Goal: Task Accomplishment & Management: Use online tool/utility

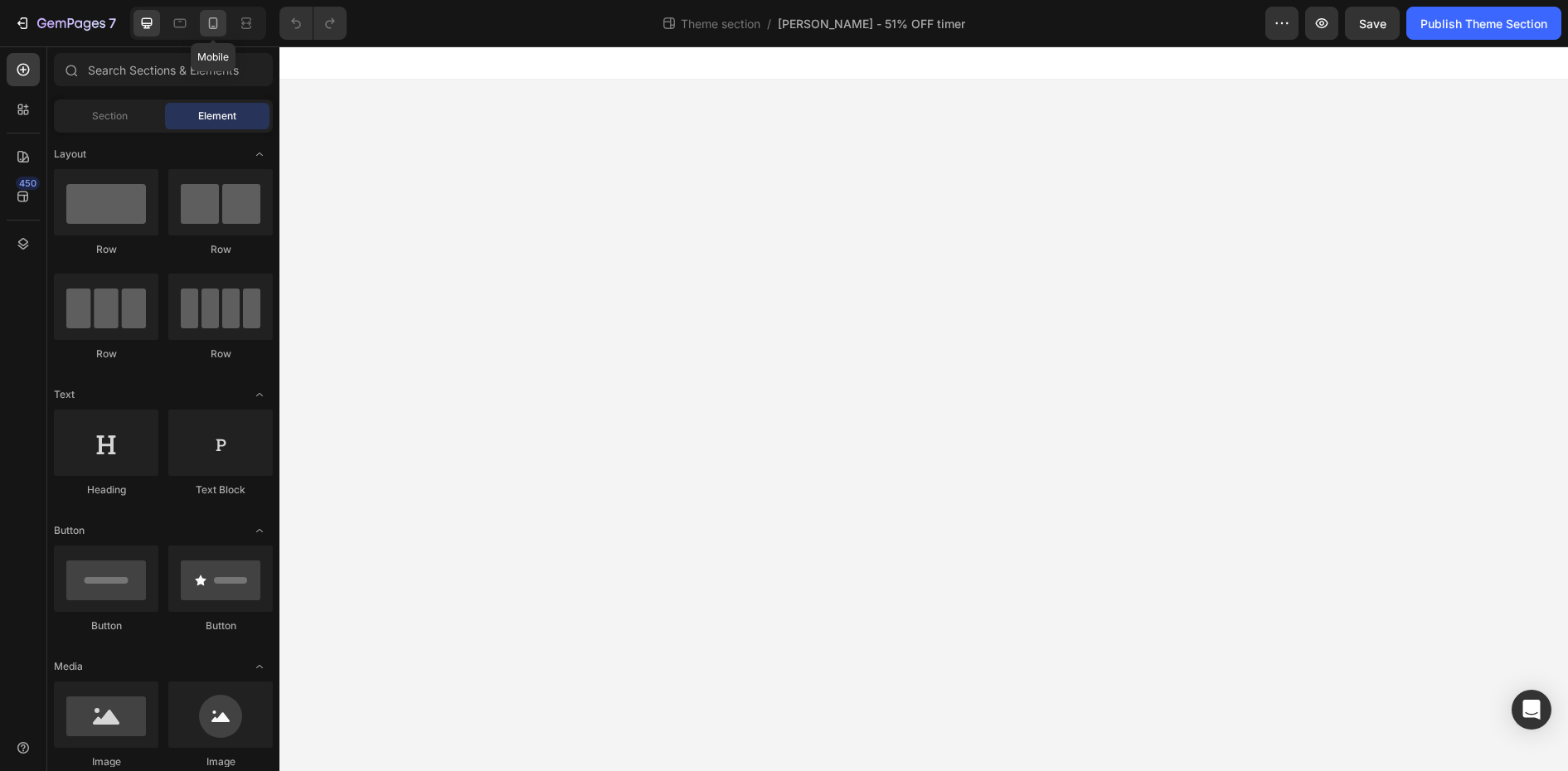
click at [214, 19] on icon at bounding box center [213, 23] width 16 height 16
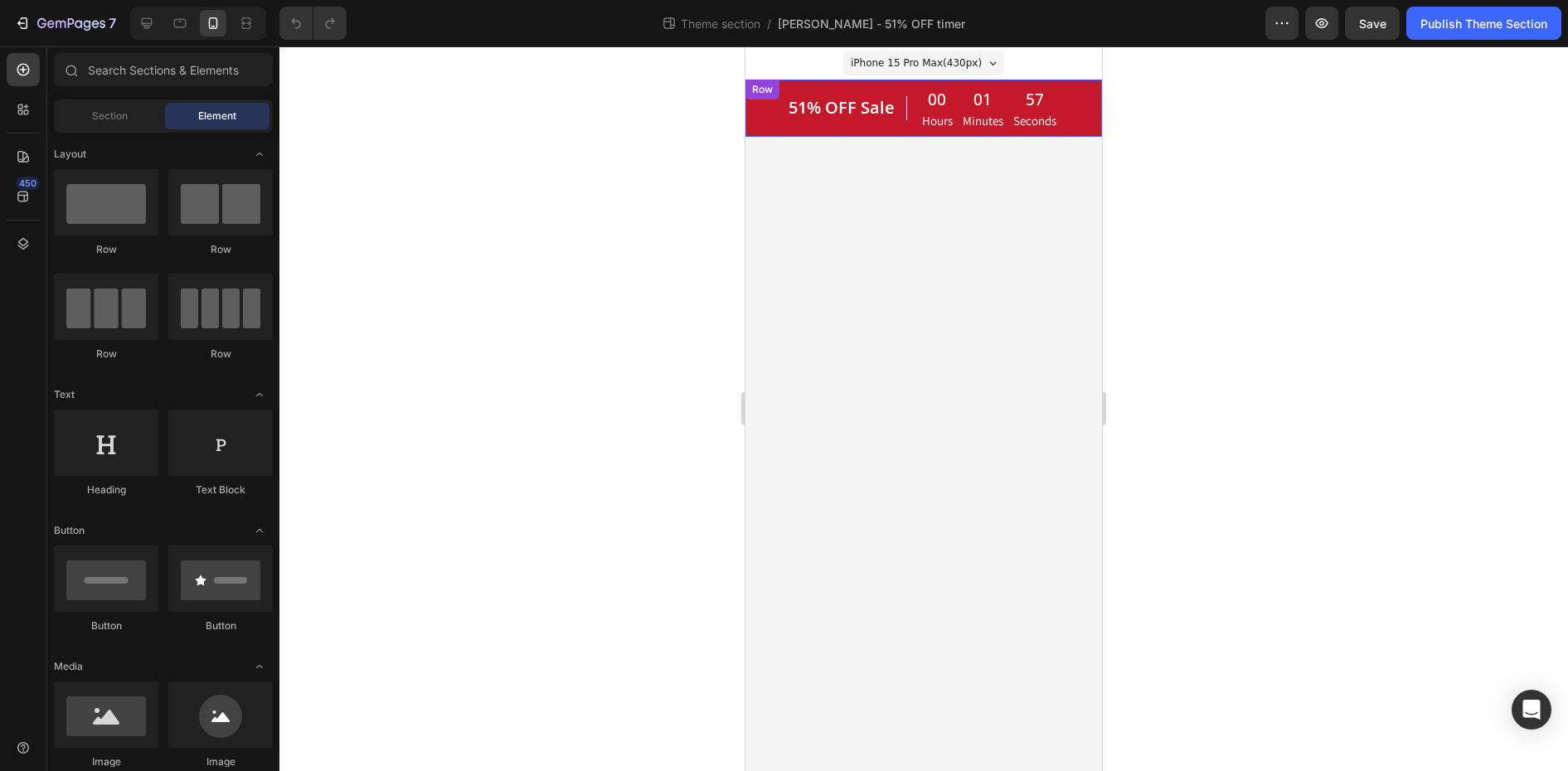
click at [767, 118] on div "51% OFF Sale Heading 00 Hours 01 Minutes 57 Seconds CountDown Timer Row" at bounding box center [924, 108] width 356 height 57
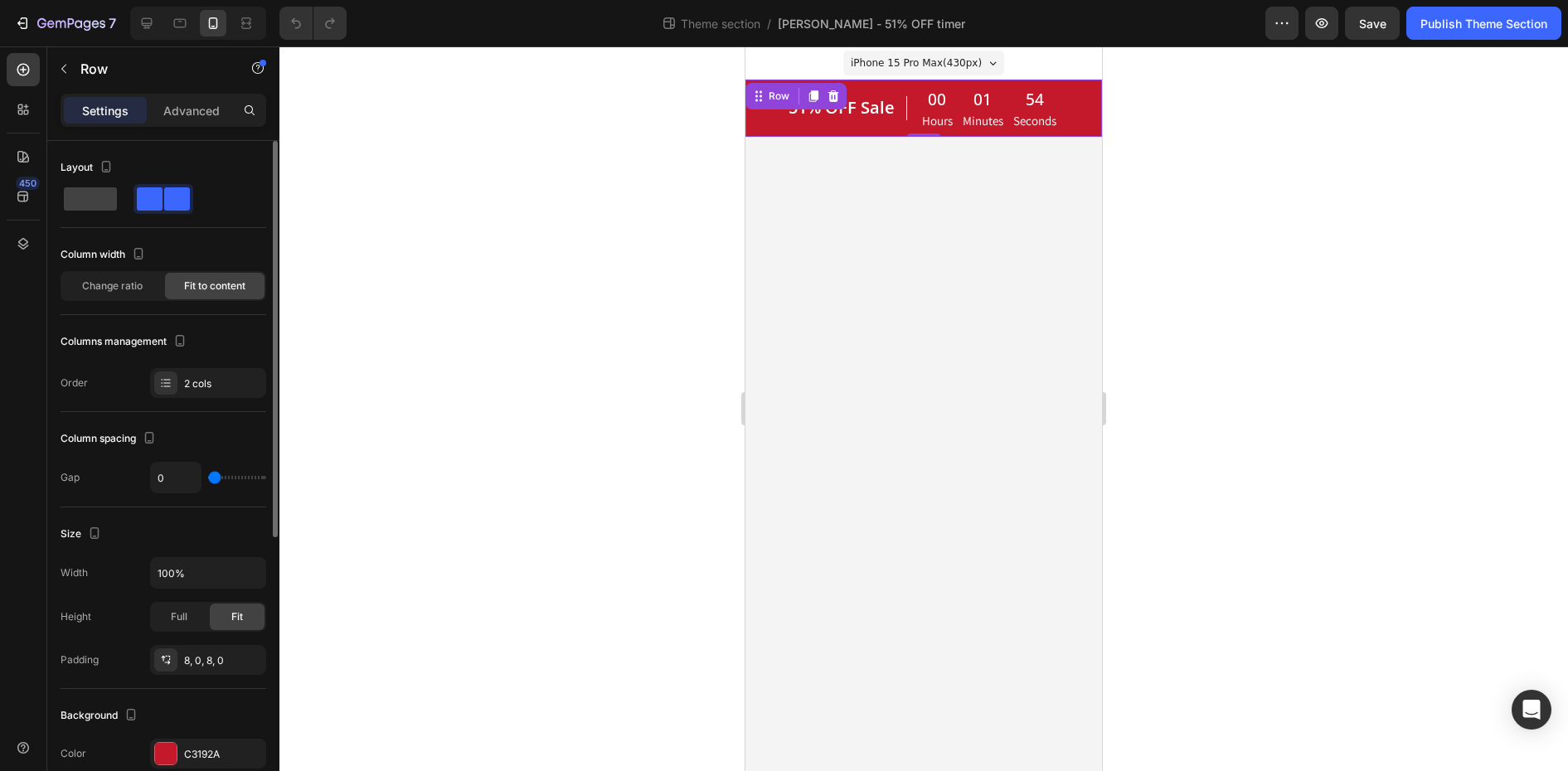
scroll to position [83, 0]
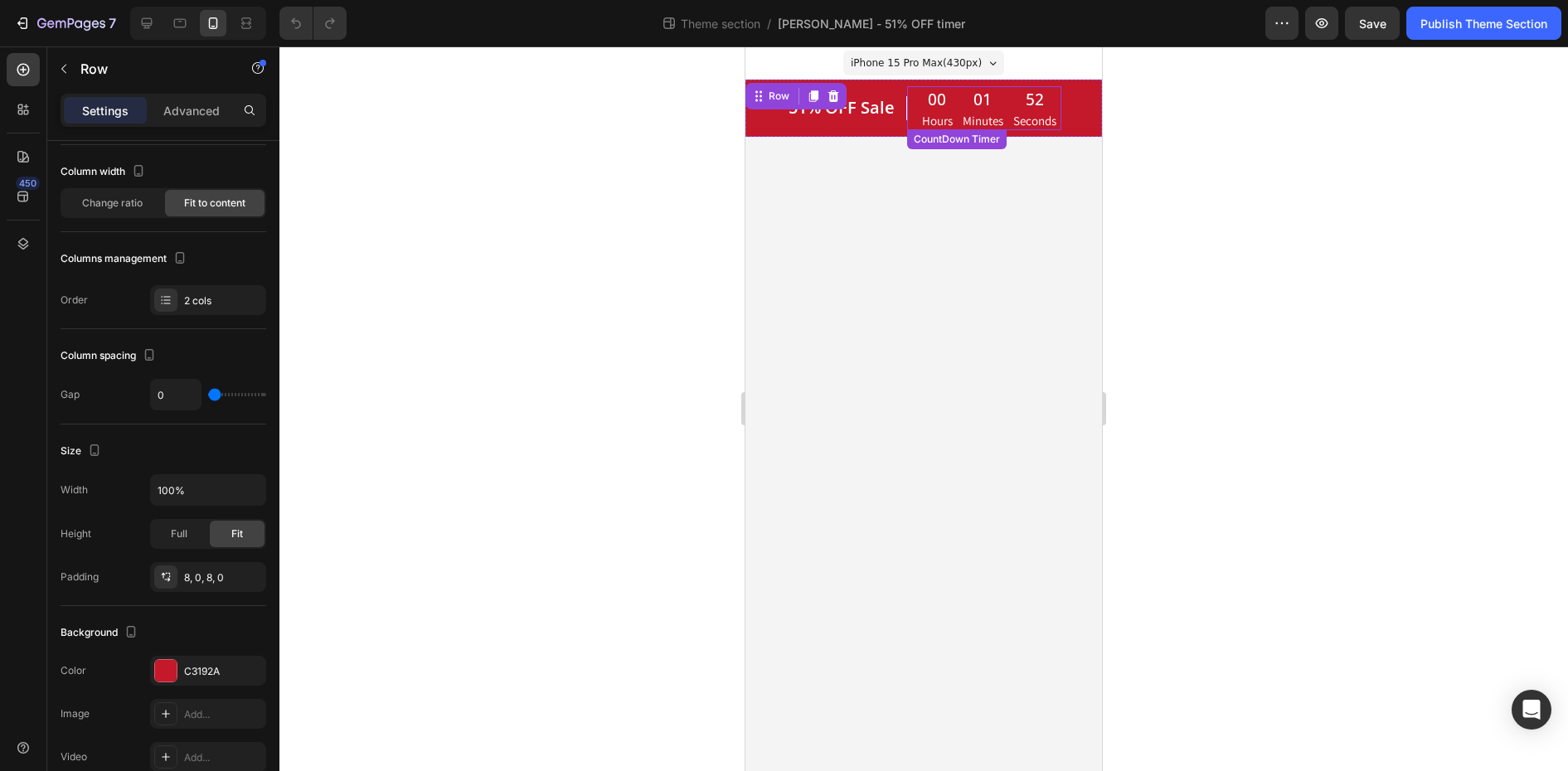
click at [964, 99] on div "01" at bounding box center [983, 99] width 41 height 25
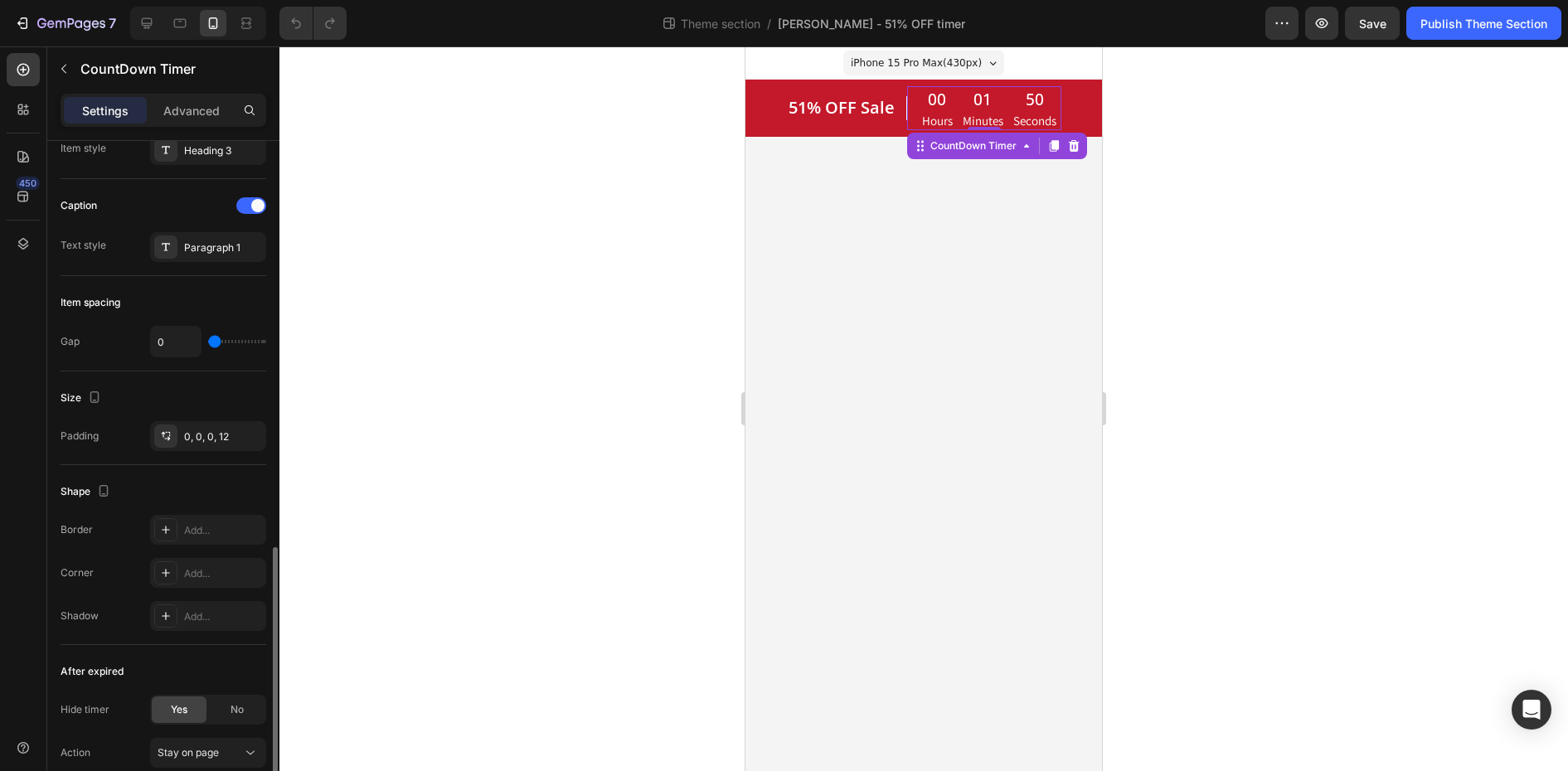
scroll to position [714, 0]
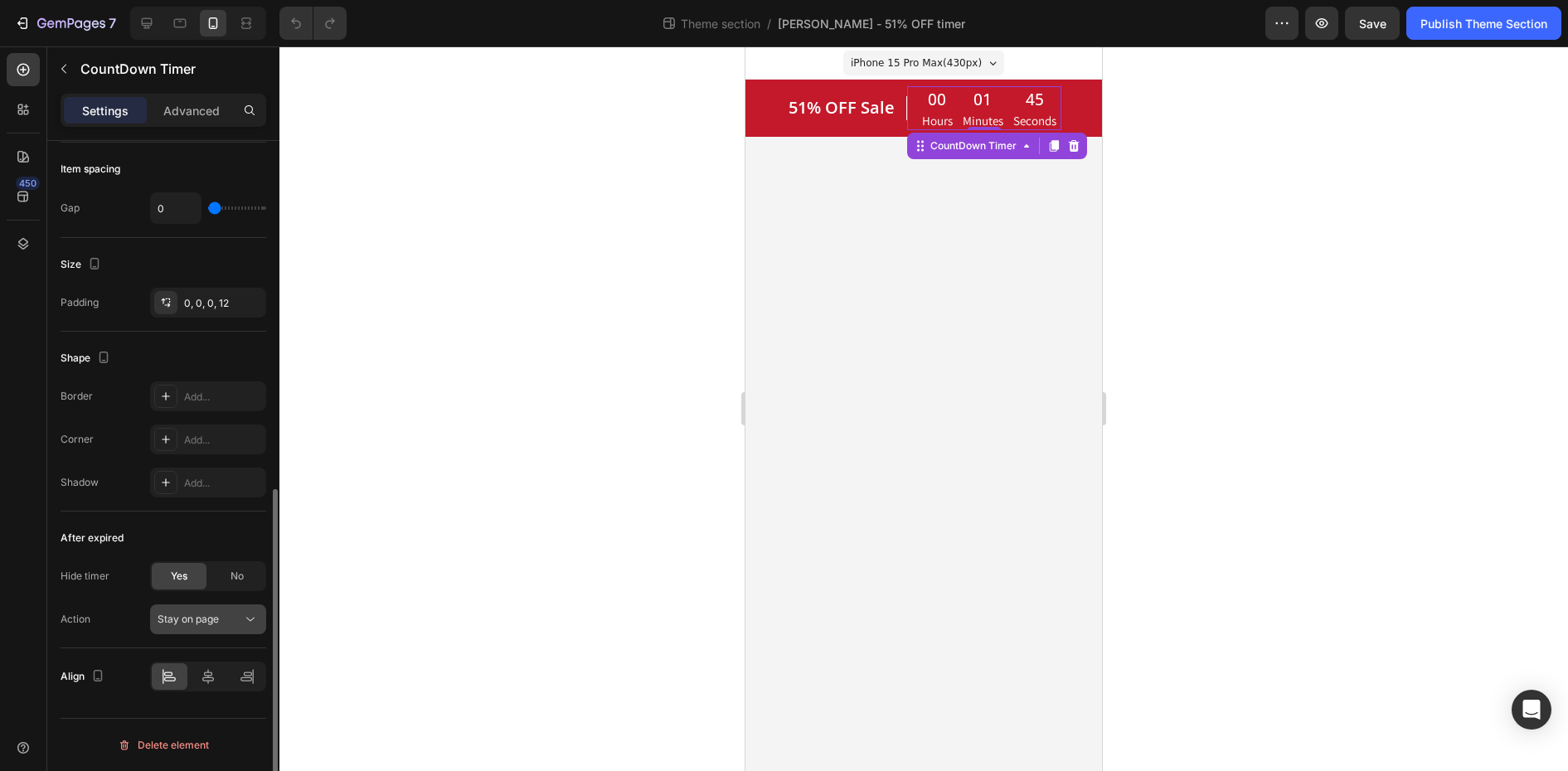
click at [223, 627] on button "Stay on page" at bounding box center [208, 619] width 116 height 30
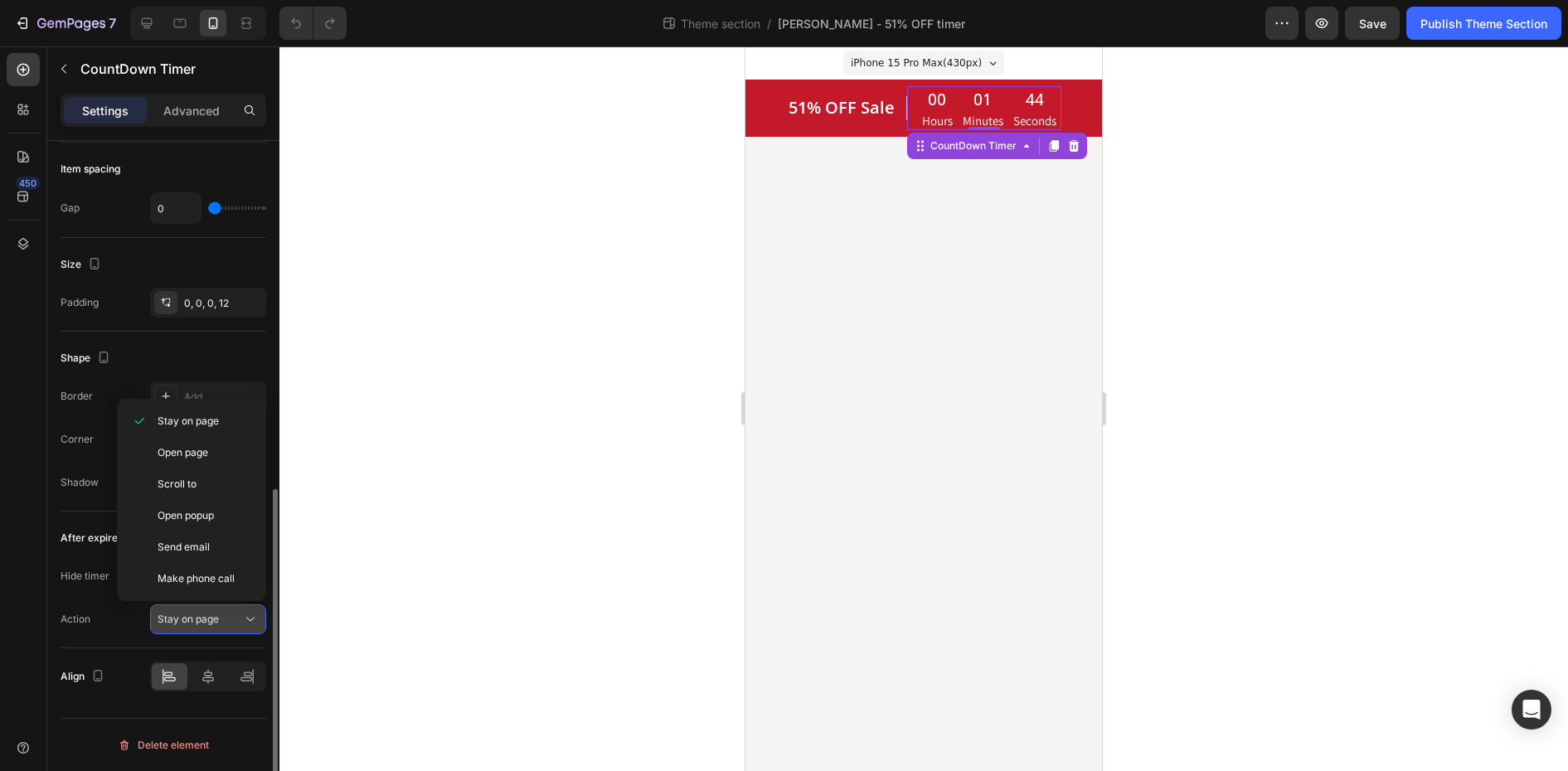
click at [241, 621] on div "Stay on page" at bounding box center [199, 619] width 85 height 15
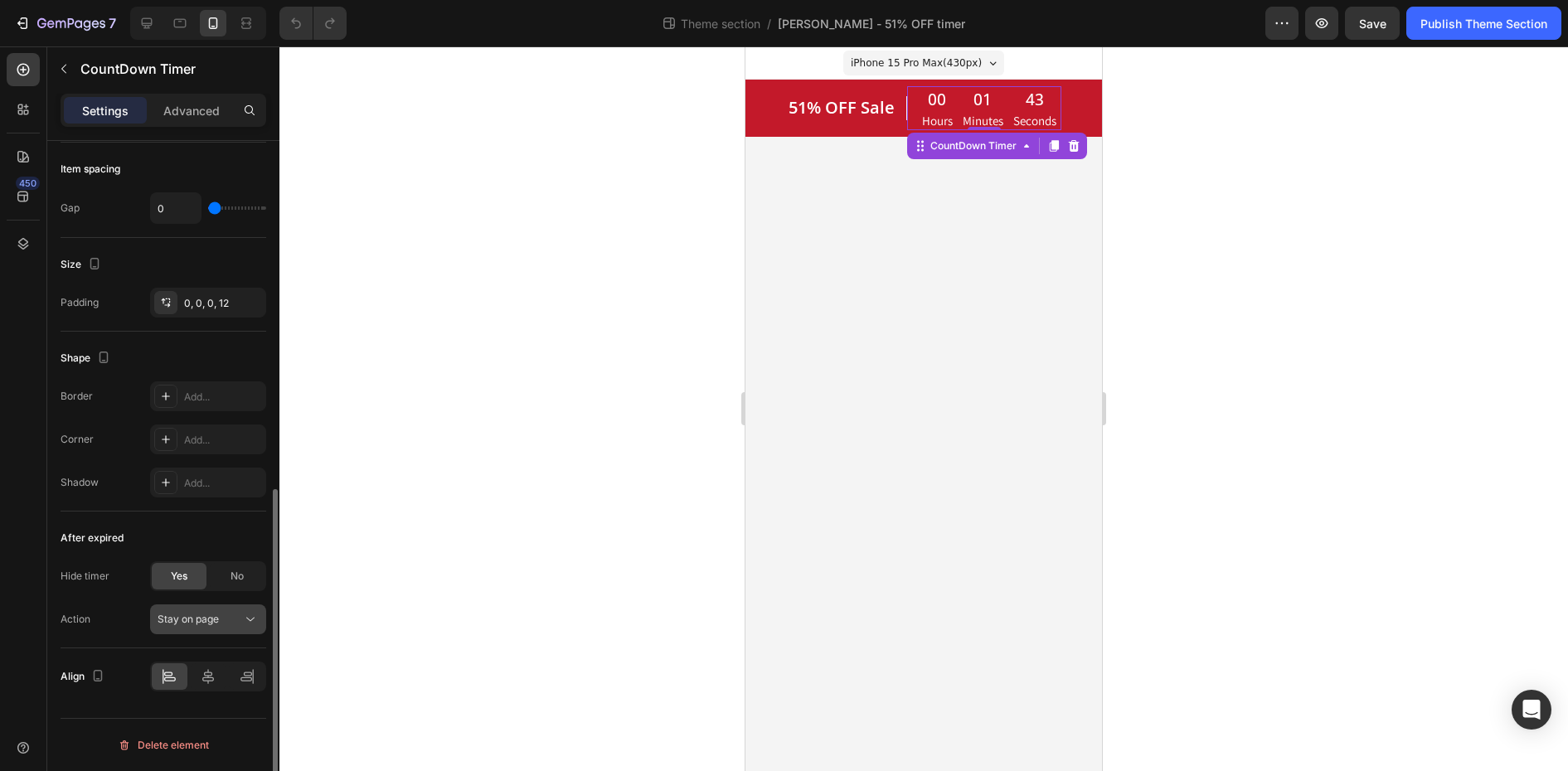
click at [241, 621] on div "Stay on page" at bounding box center [199, 619] width 85 height 15
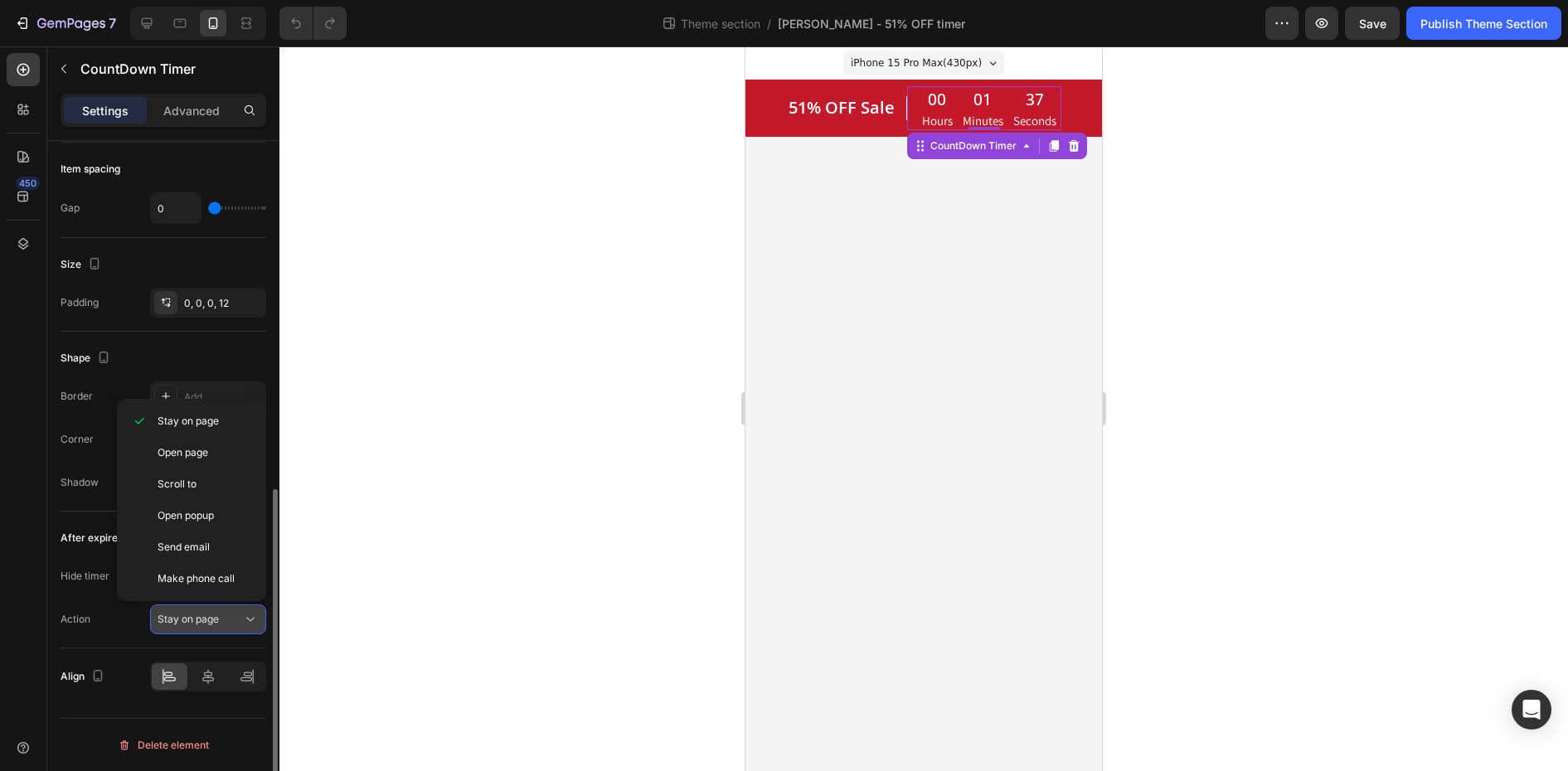
click at [241, 621] on div "Stay on page" at bounding box center [199, 619] width 85 height 15
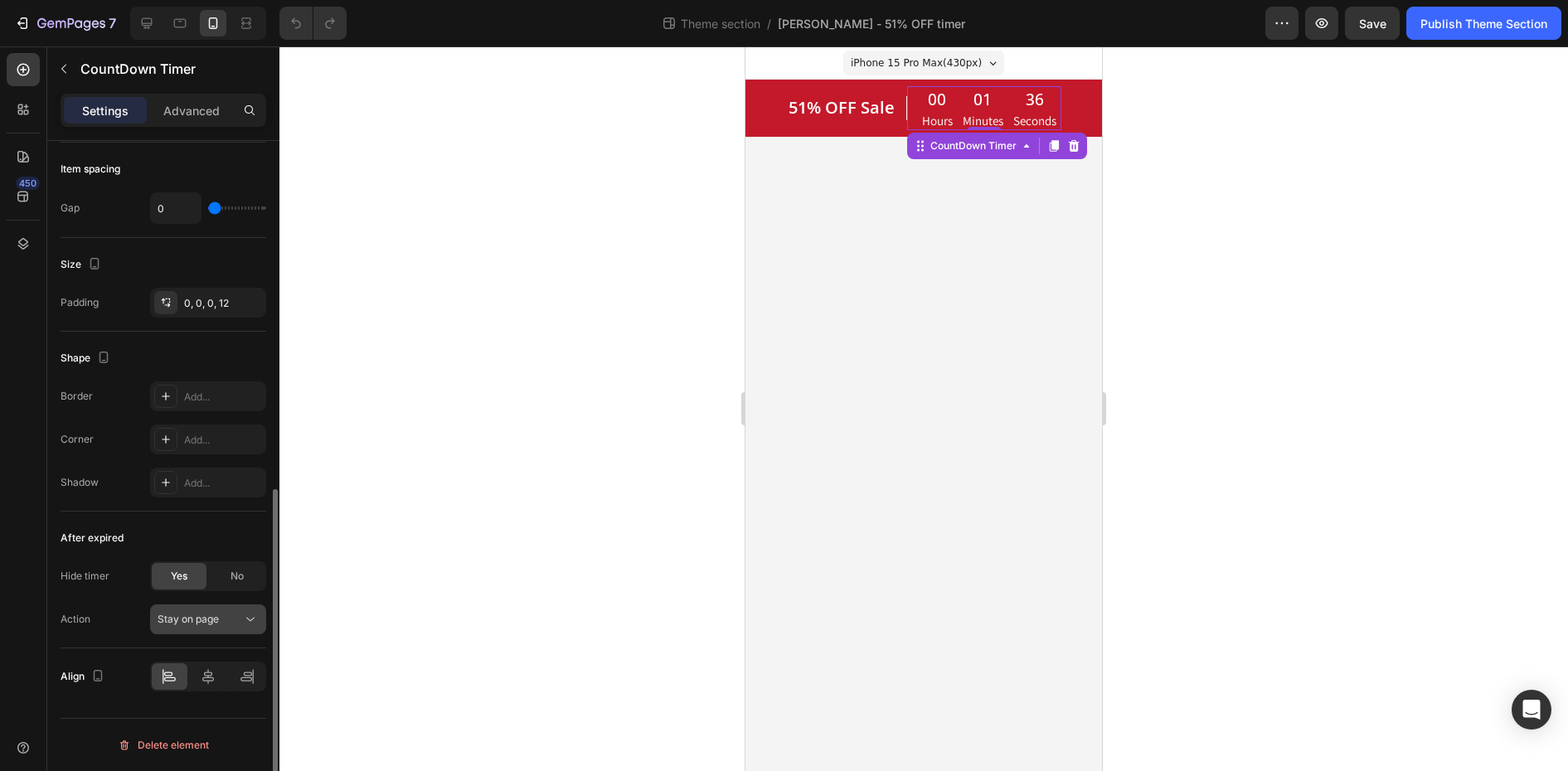
click at [241, 620] on div "Stay on page" at bounding box center [199, 619] width 85 height 15
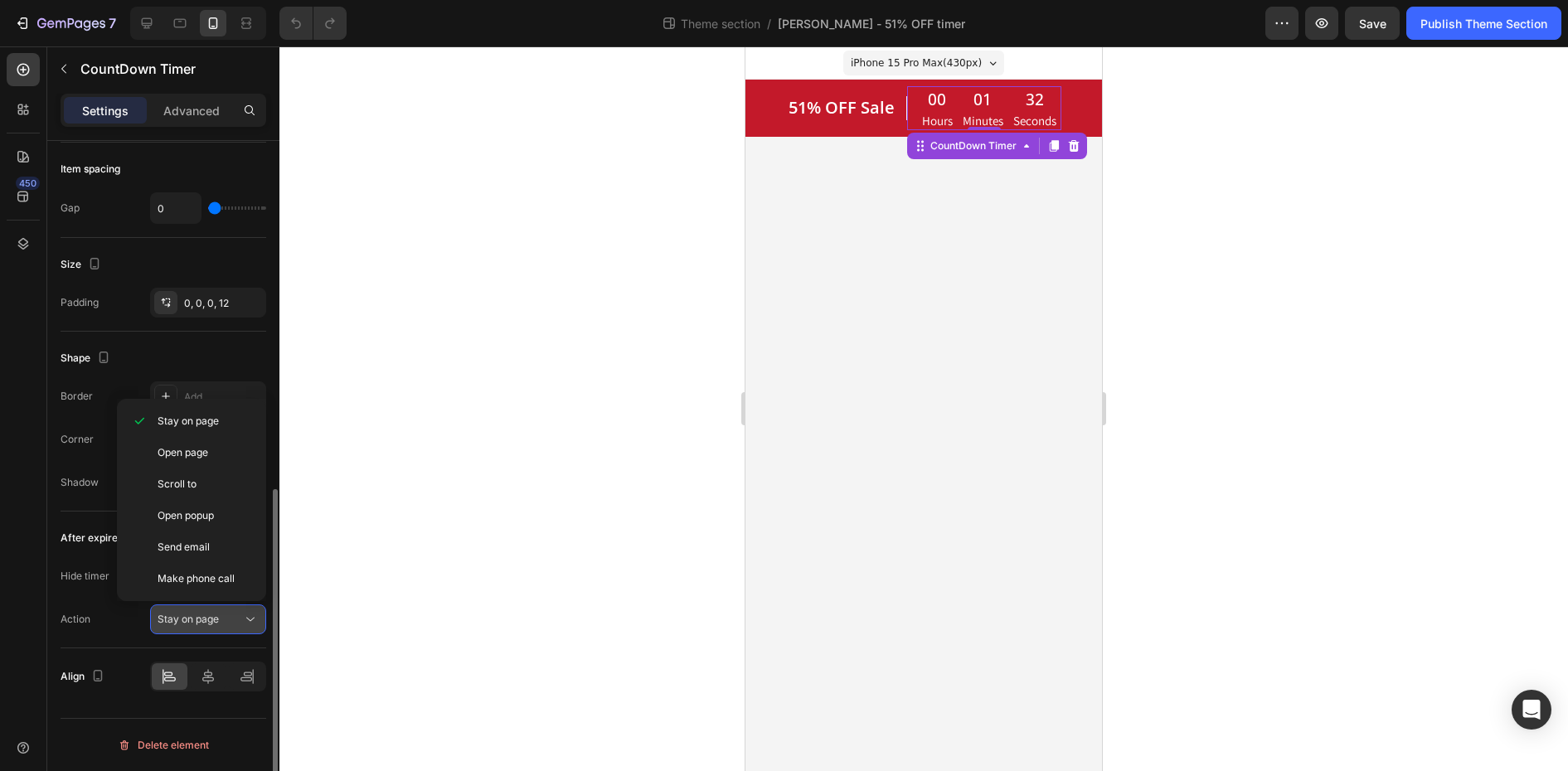
click at [241, 620] on div "Stay on page" at bounding box center [199, 619] width 85 height 15
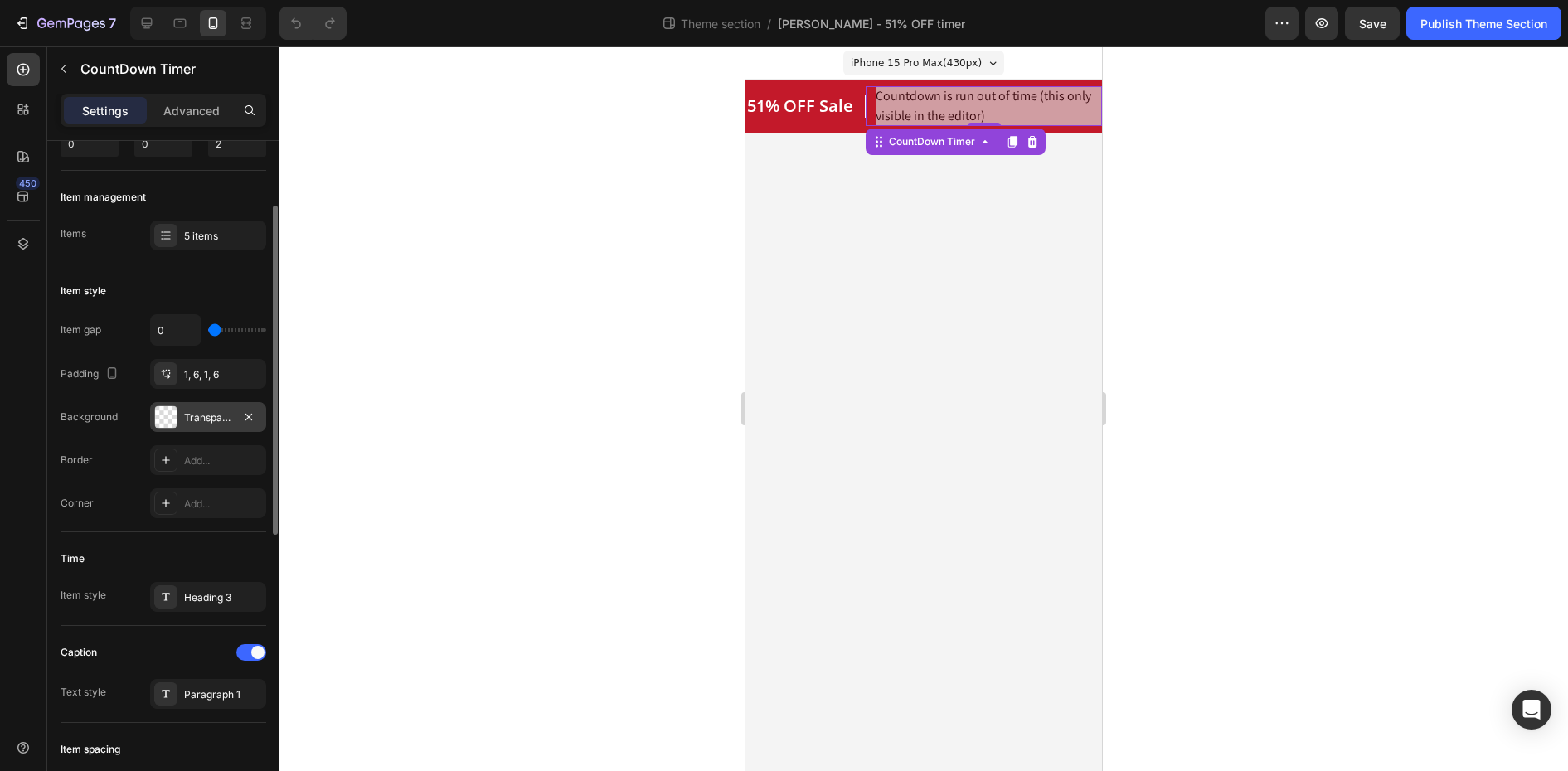
scroll to position [0, 0]
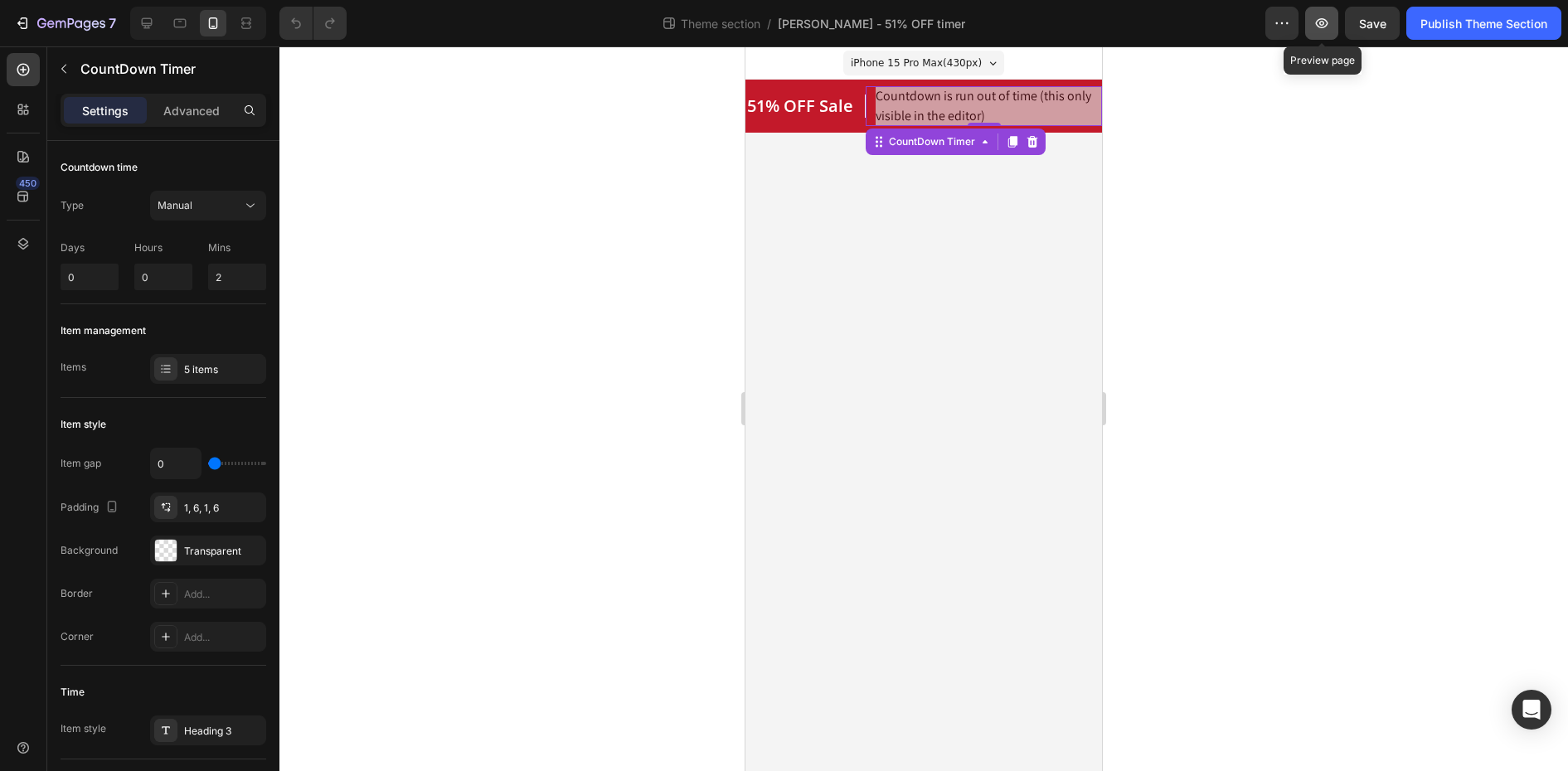
click at [1327, 24] on icon "button" at bounding box center [1322, 23] width 16 height 16
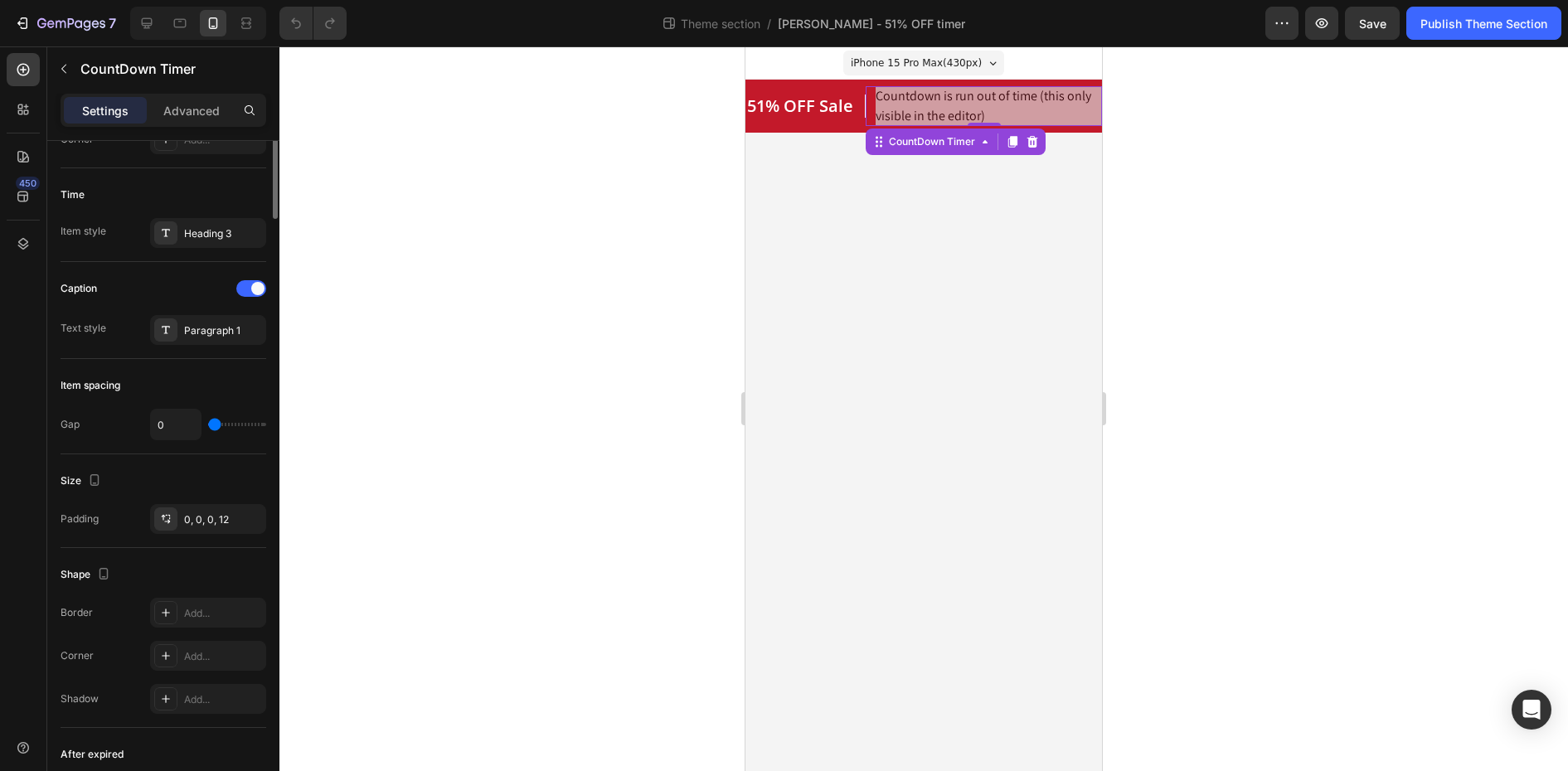
scroll to position [714, 0]
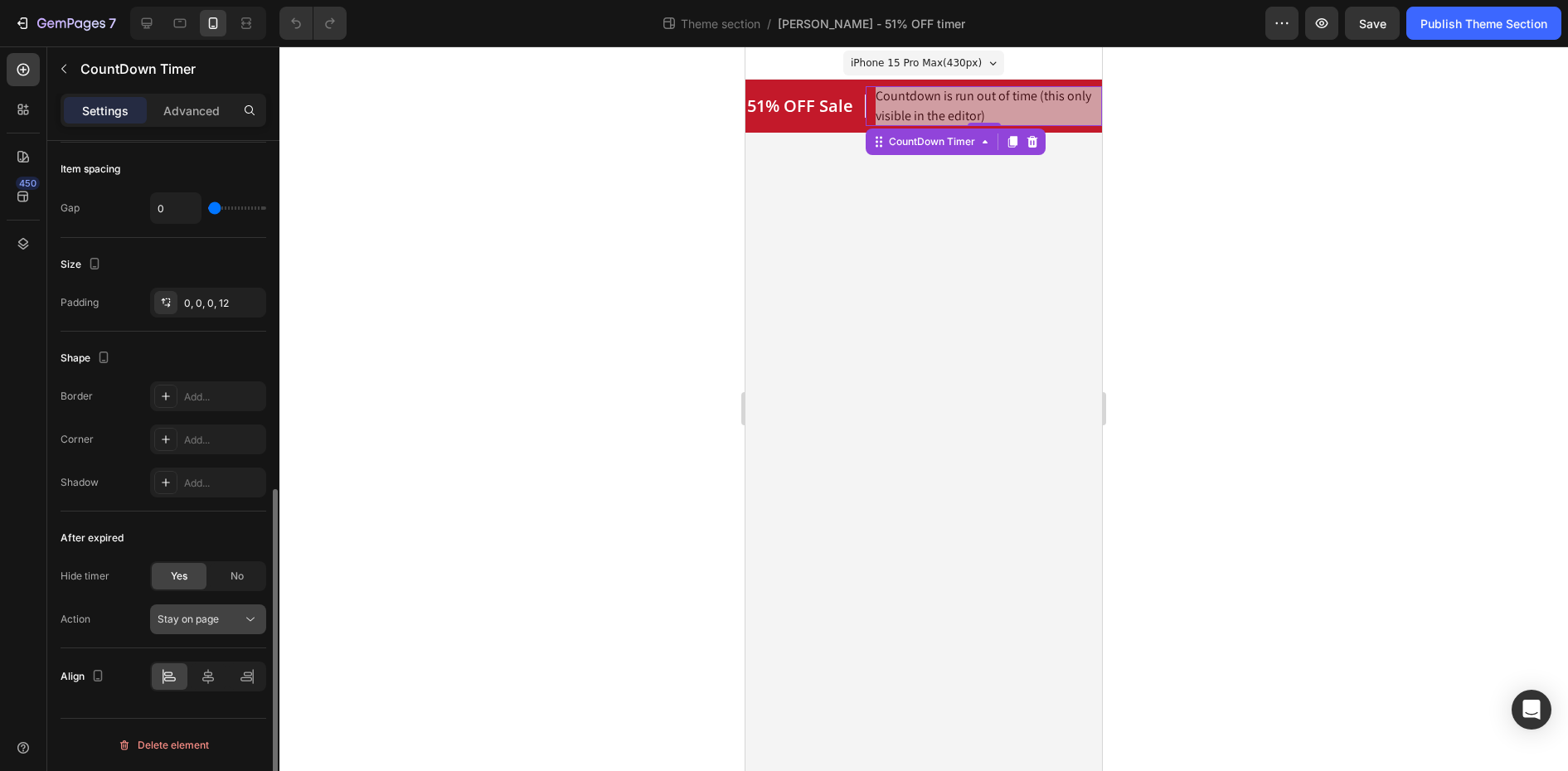
click at [245, 616] on icon at bounding box center [250, 619] width 16 height 16
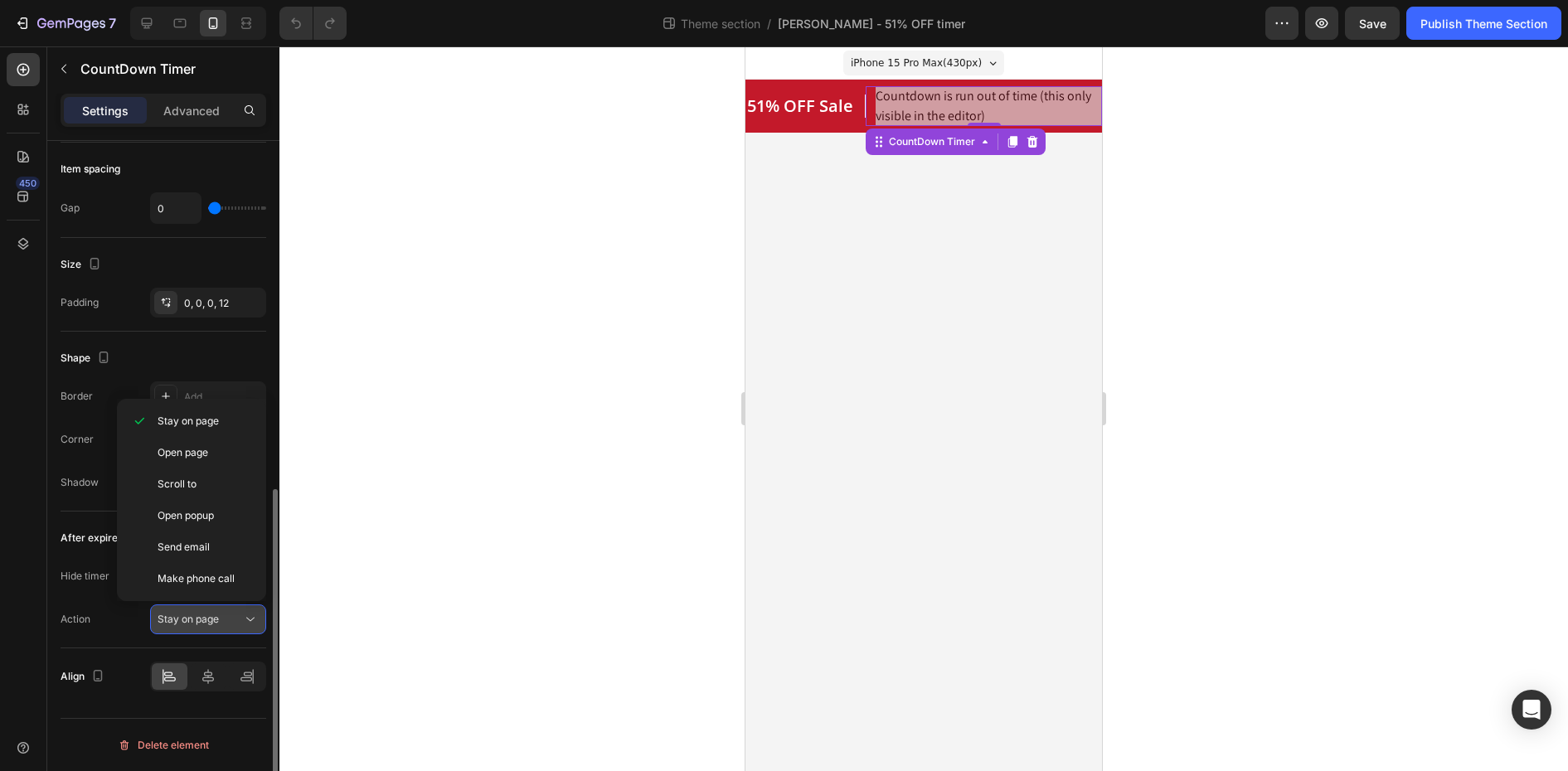
click at [245, 616] on icon at bounding box center [250, 619] width 16 height 16
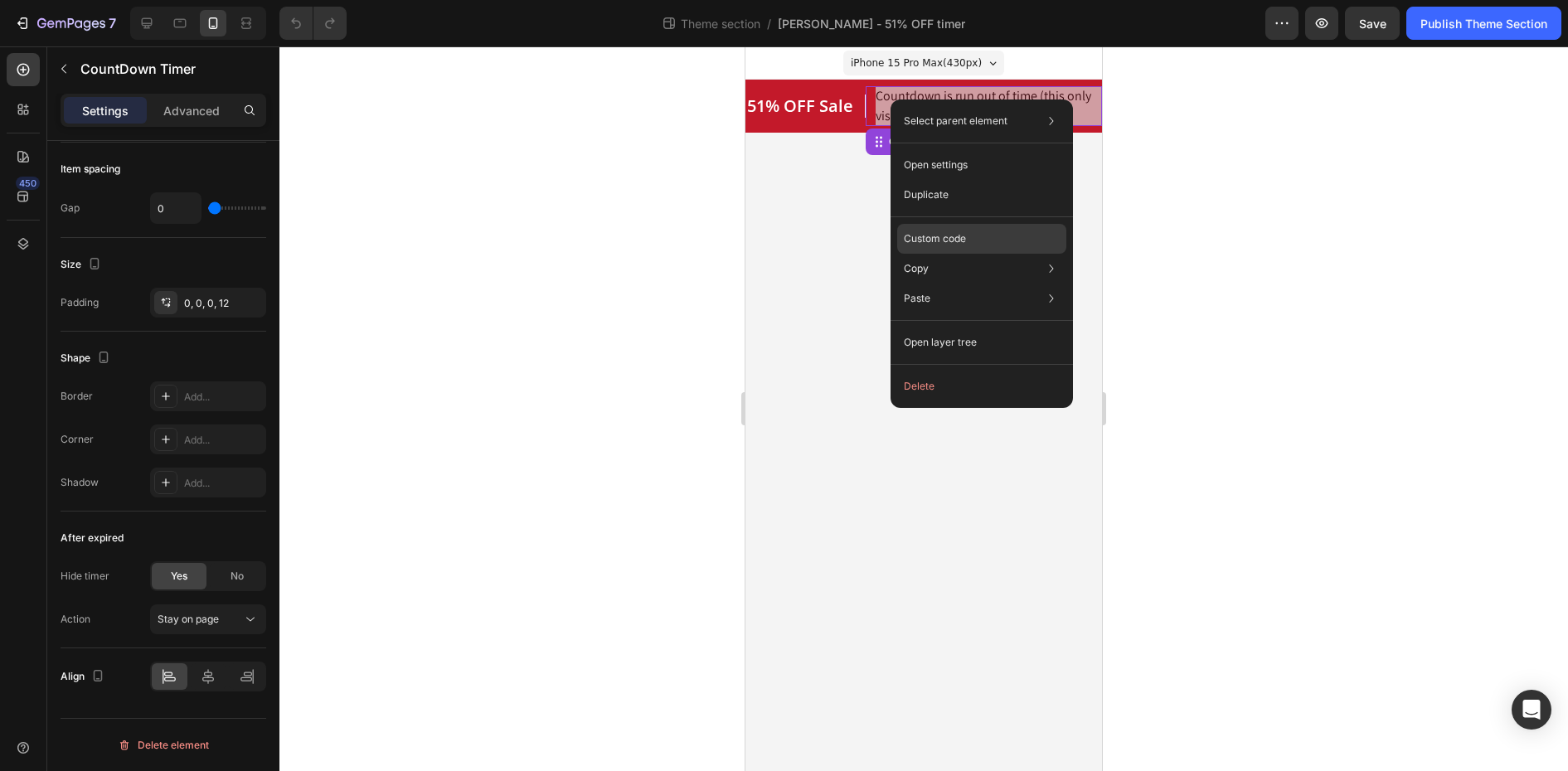
click at [957, 231] on p "Custom code" at bounding box center [934, 238] width 62 height 15
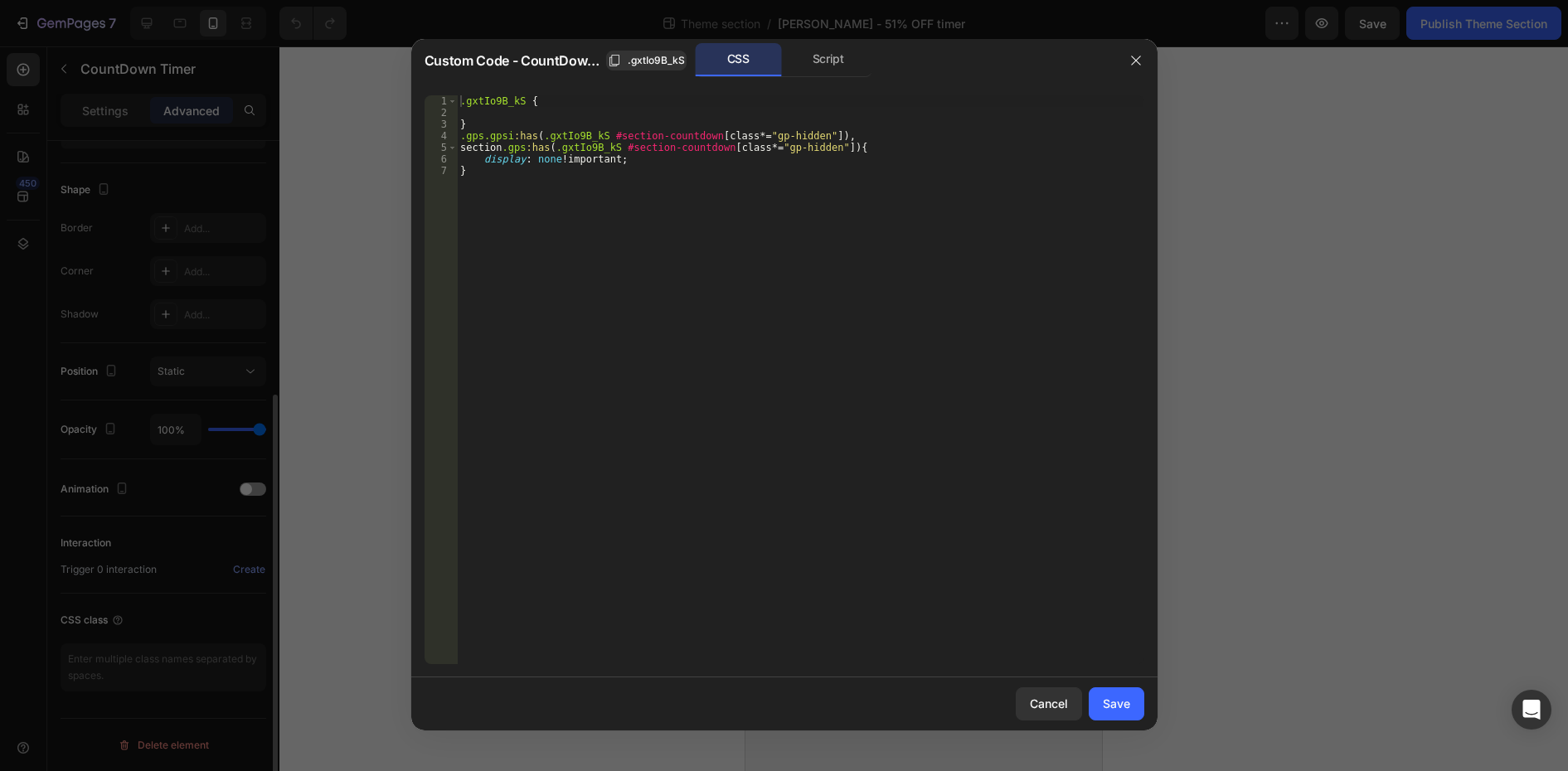
scroll to position [404, 0]
click at [815, 52] on div "Script" at bounding box center [829, 59] width 87 height 33
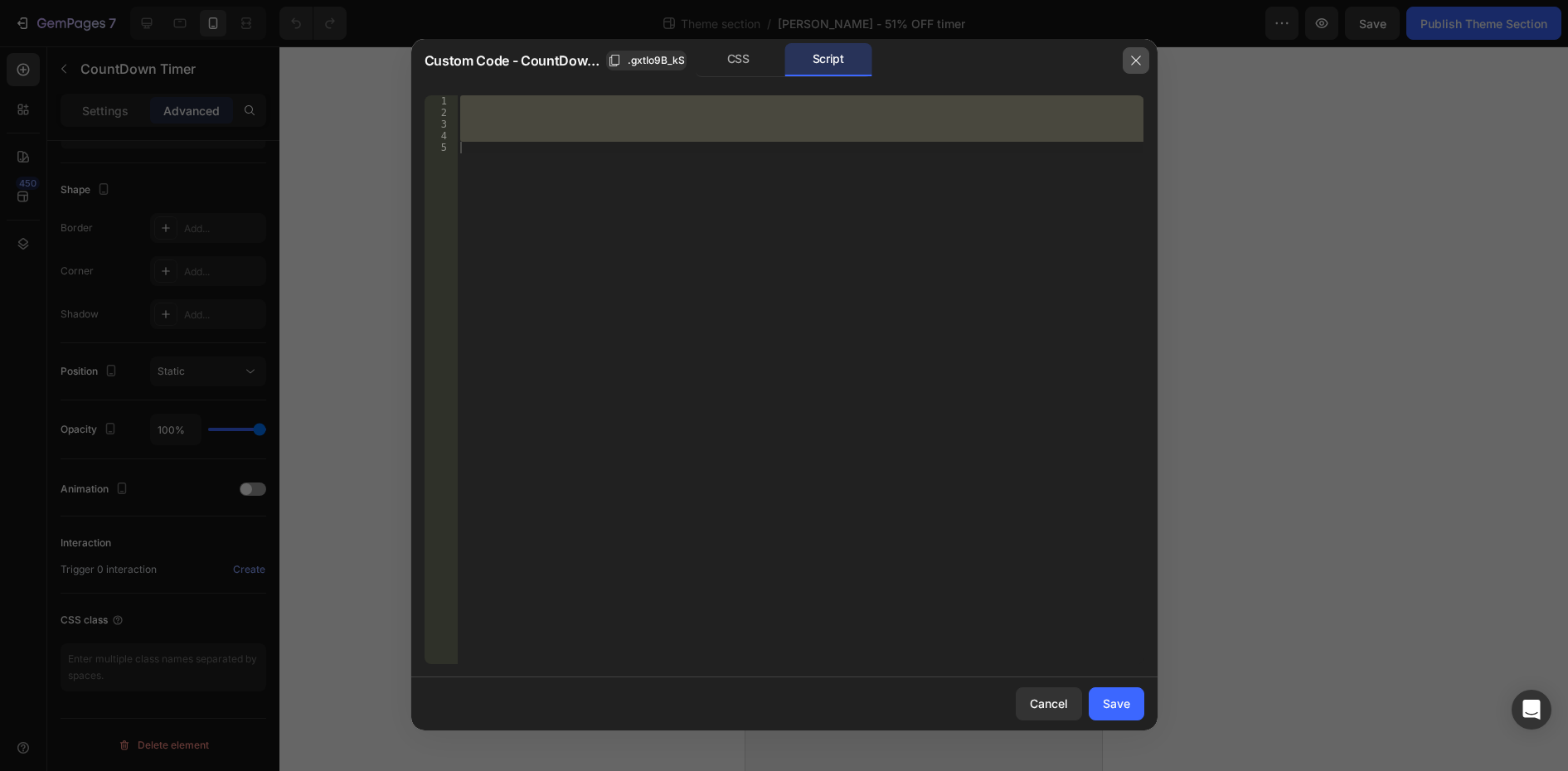
click at [1137, 55] on icon "button" at bounding box center [1135, 60] width 14 height 14
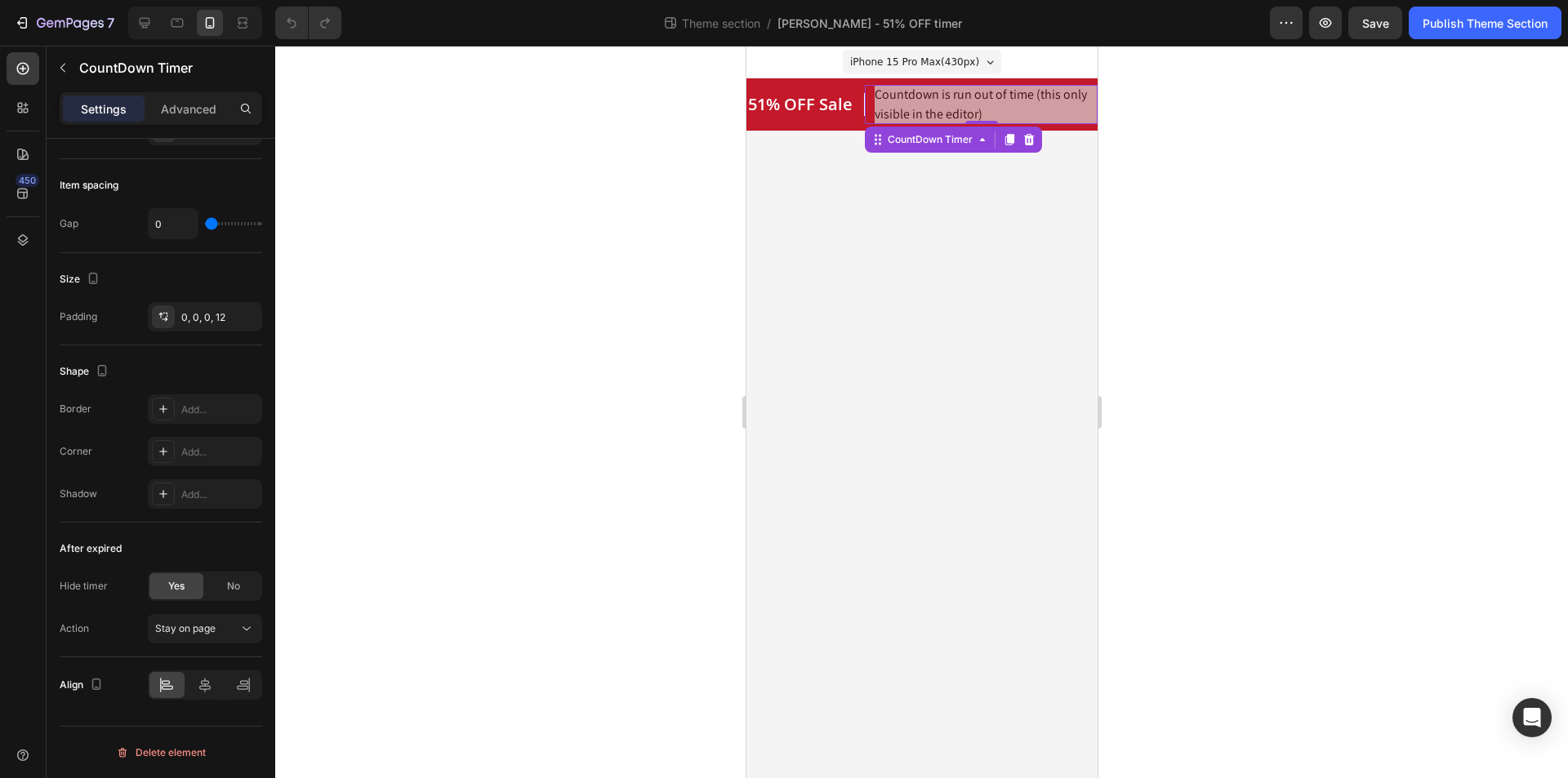
scroll to position [684, 0]
click at [980, 325] on body "iPhone 15 Pro Max ( 430 px) iPhone 13 Mini iPhone 13 Pro iPhone 11 Pro Max iPho…" at bounding box center [921, 412] width 351 height 732
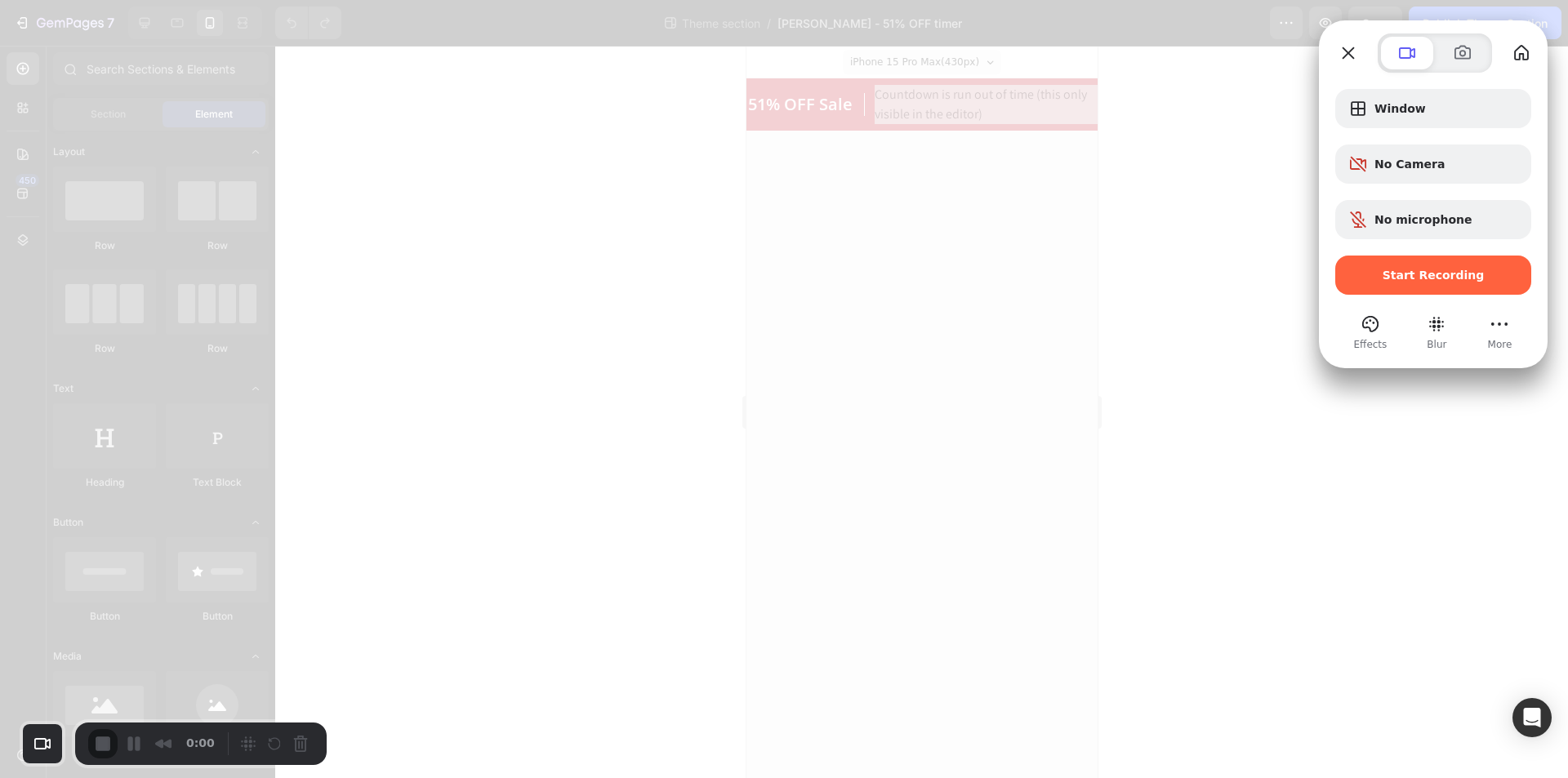
drag, startPoint x: 1449, startPoint y: 252, endPoint x: 1449, endPoint y: 266, distance: 14.0
click at [1449, 253] on div "Window No Camera No microphone Start Recording" at bounding box center [1433, 192] width 196 height 206
click at [1452, 272] on span "Start Recording" at bounding box center [1434, 275] width 102 height 13
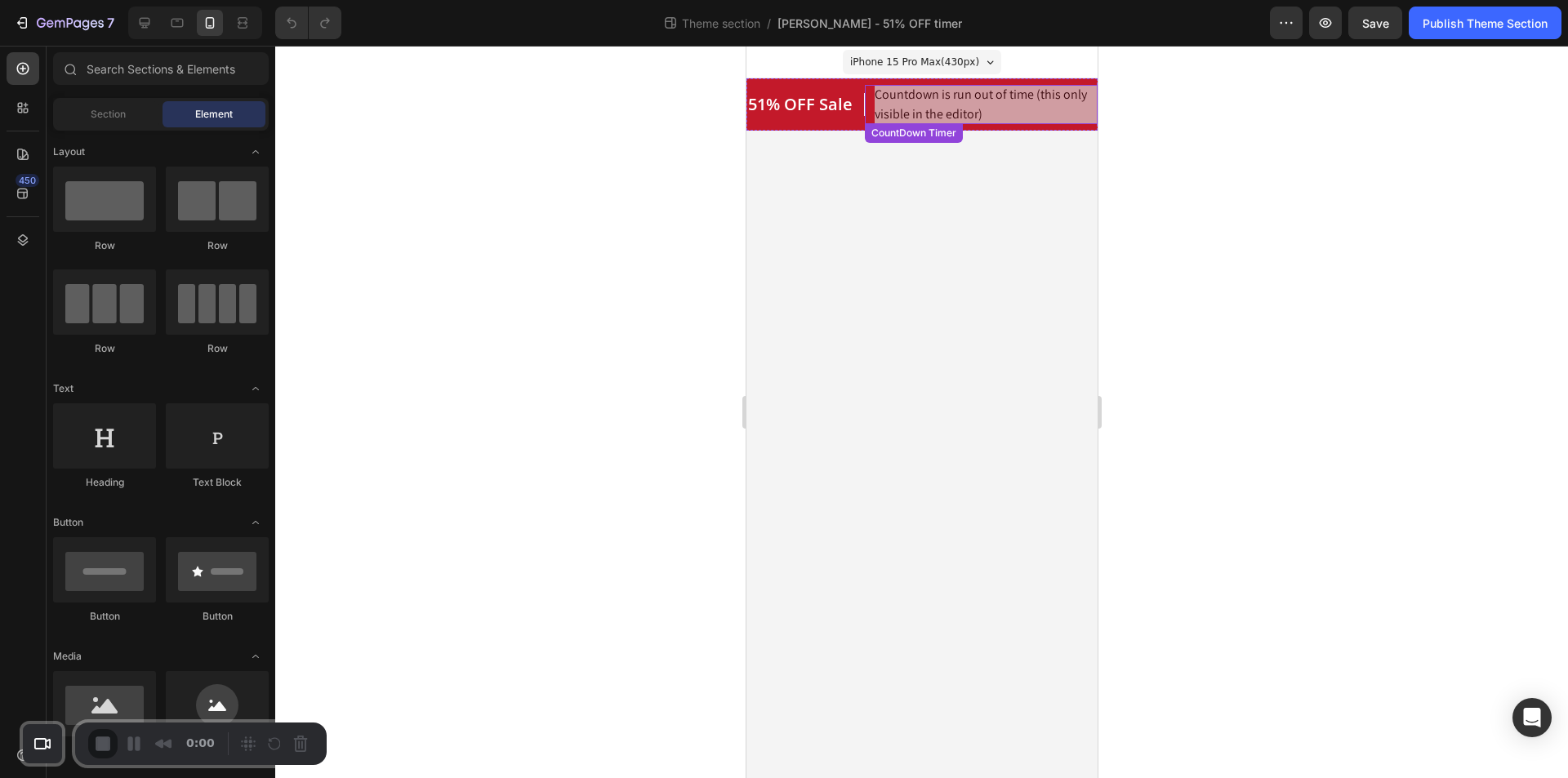
click at [900, 102] on span "Countdown is run out of time (this only visible in the editor)" at bounding box center [985, 105] width 223 height 39
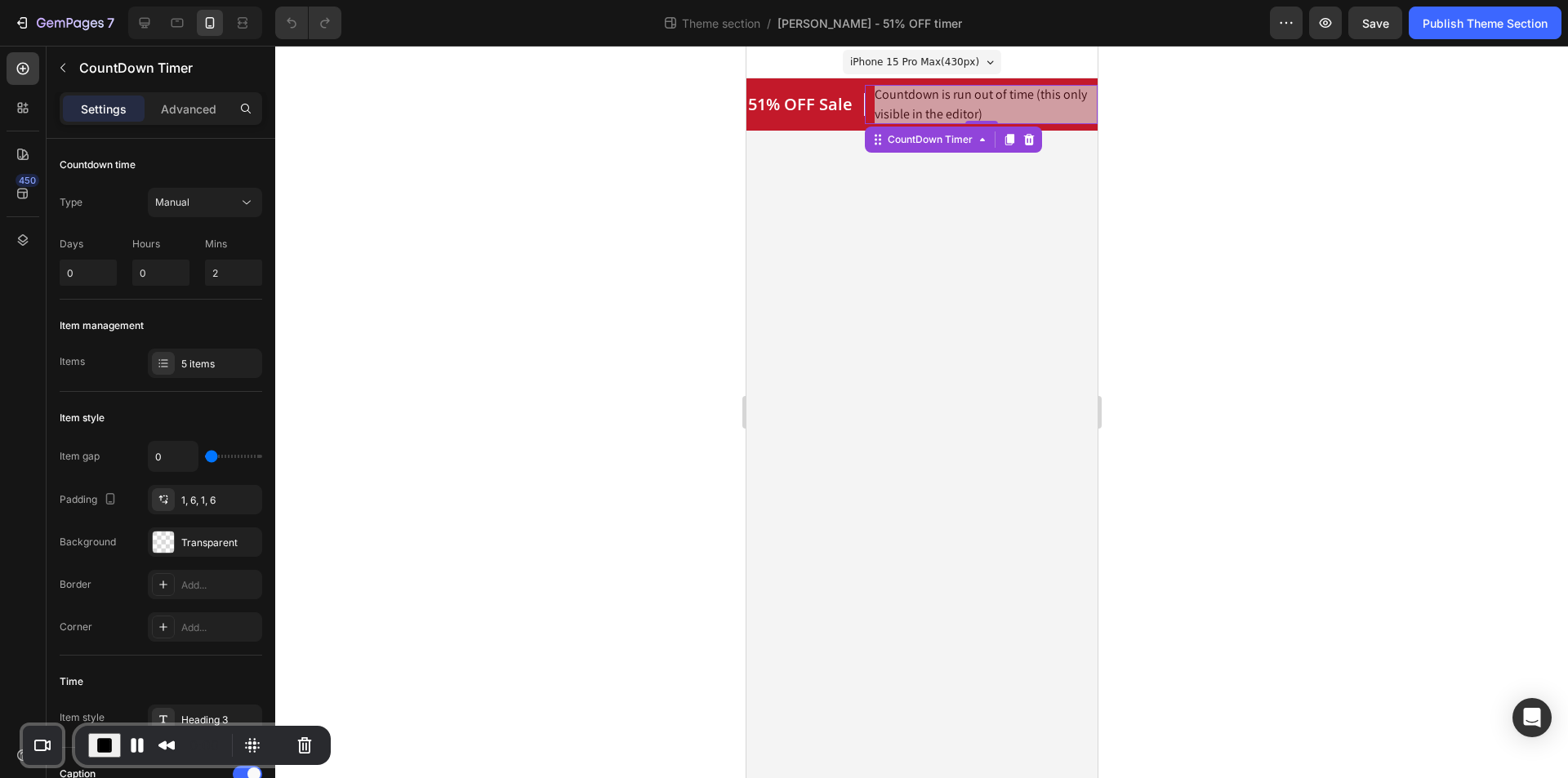
scroll to position [654, 0]
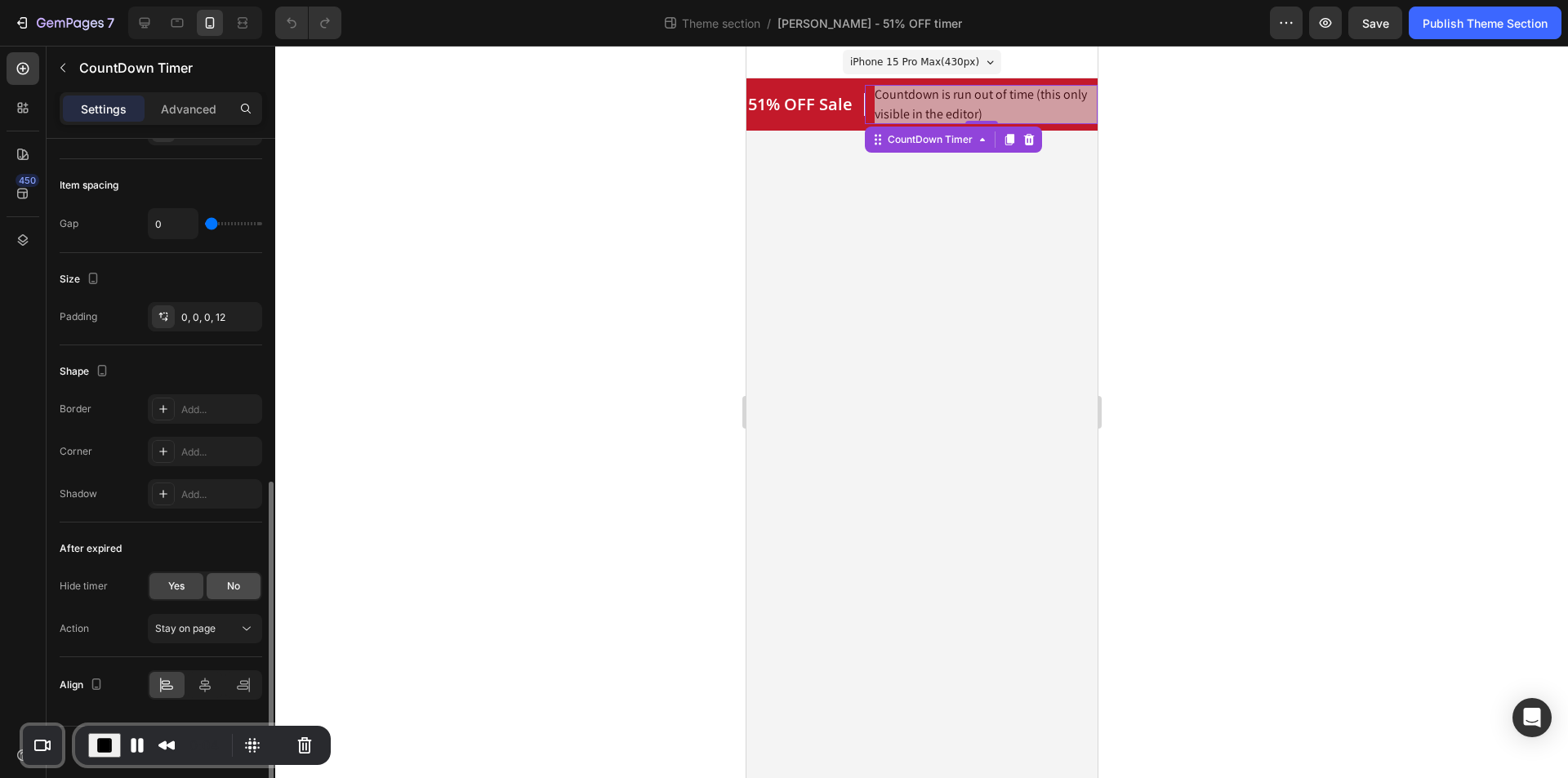
click at [227, 589] on span "No" at bounding box center [234, 586] width 13 height 14
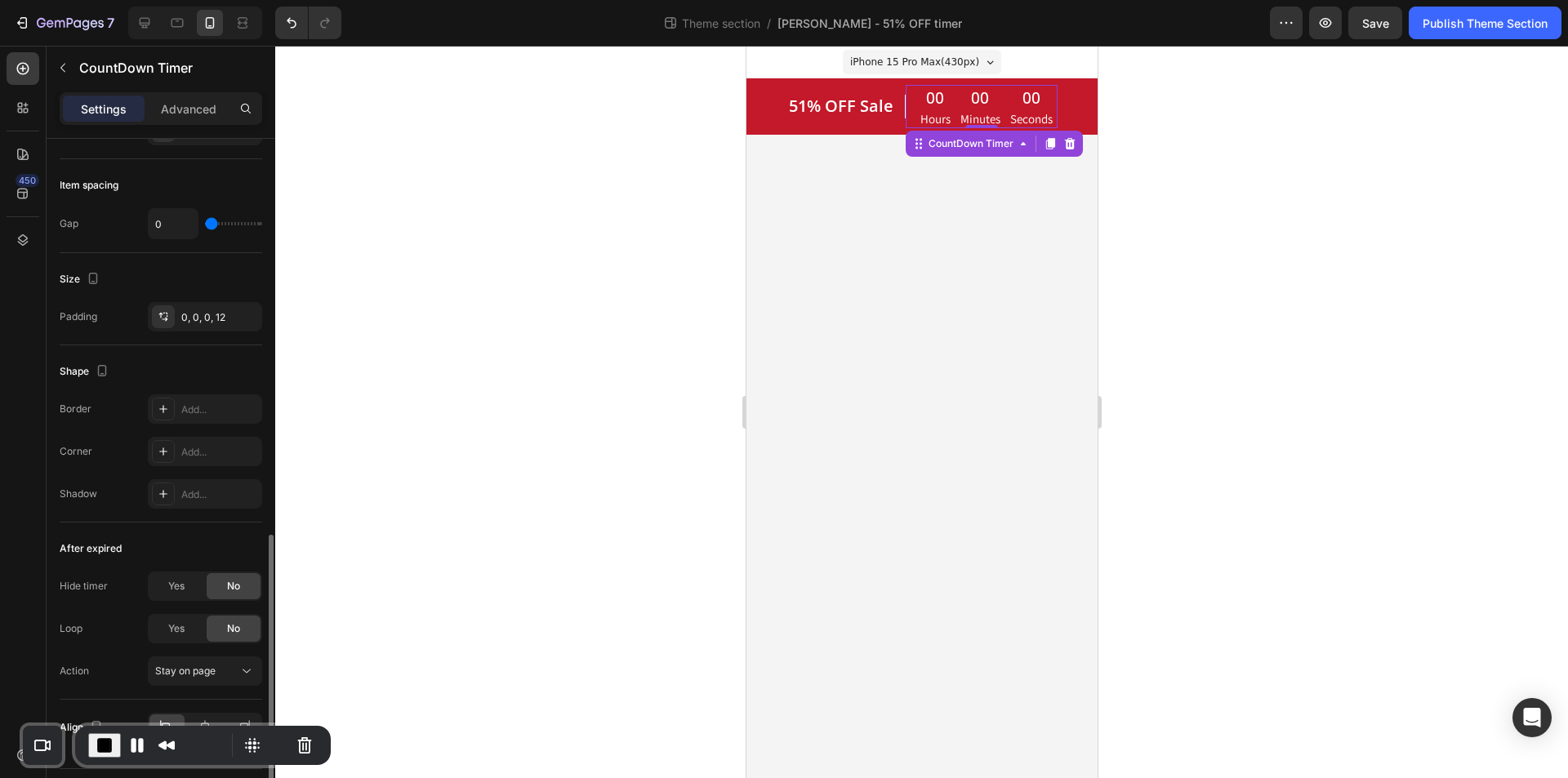
scroll to position [727, 0]
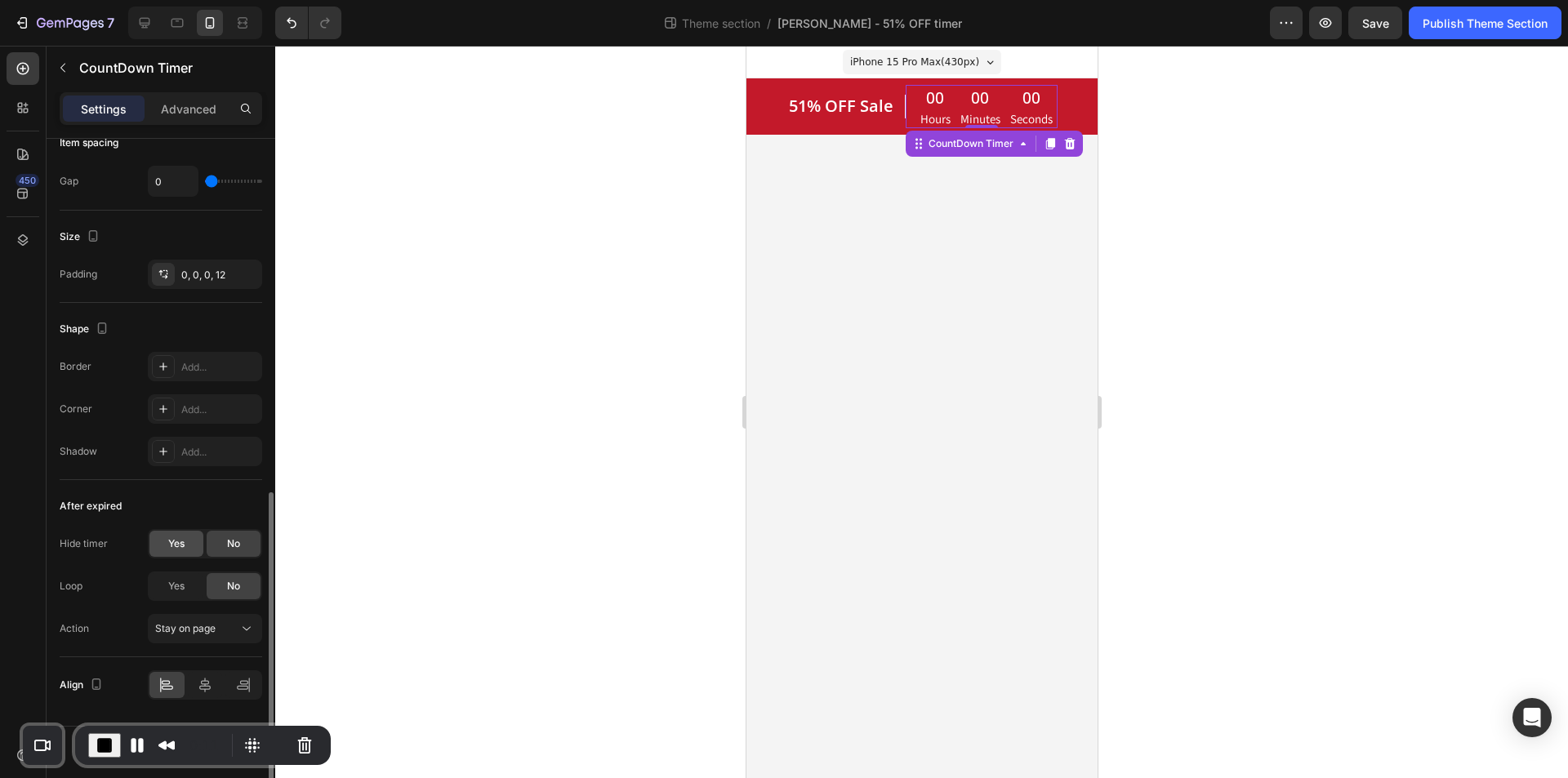
click at [180, 540] on span "Yes" at bounding box center [176, 543] width 16 height 14
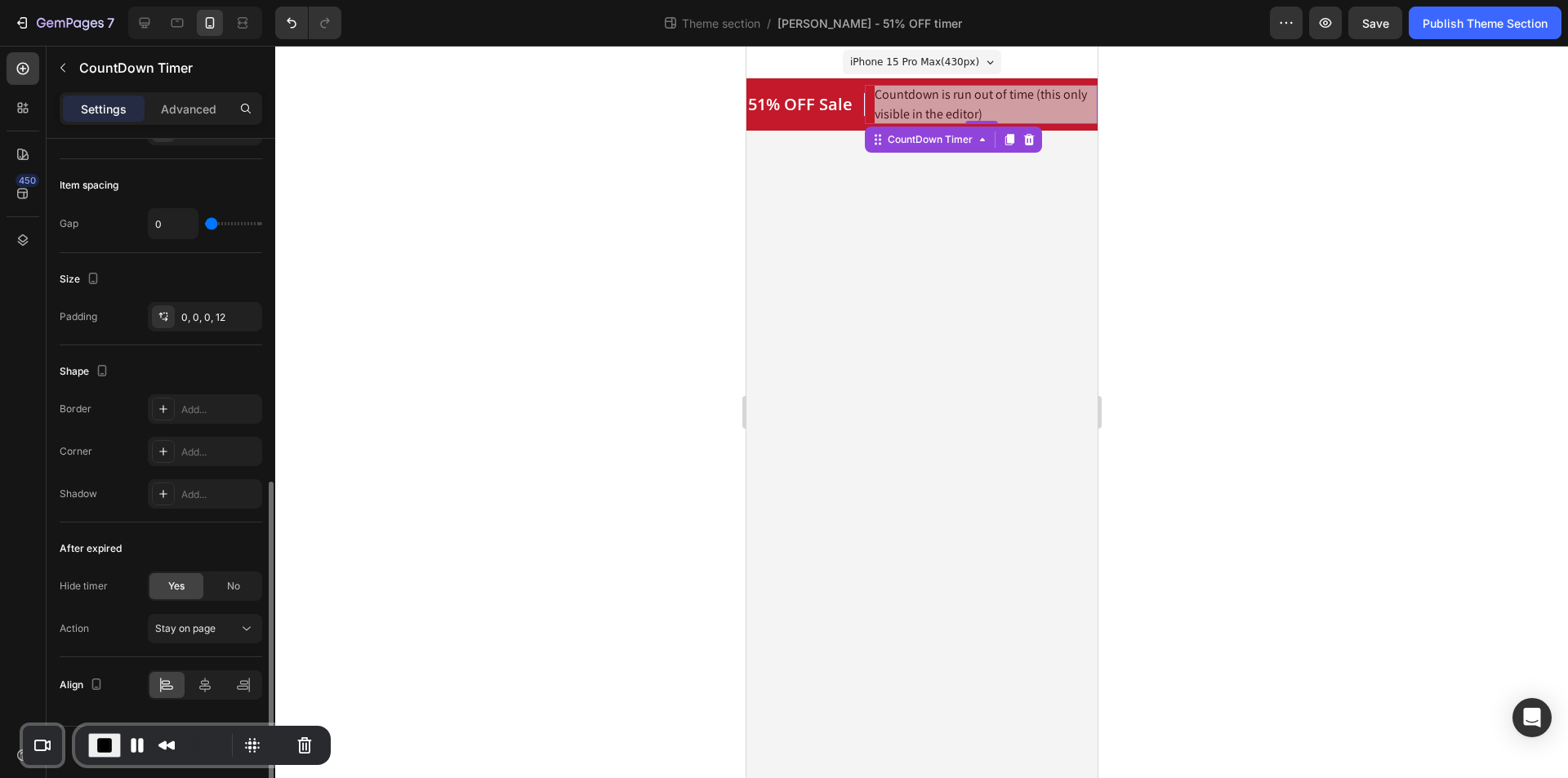
scroll to position [684, 0]
click at [240, 593] on span "No" at bounding box center [234, 586] width 13 height 14
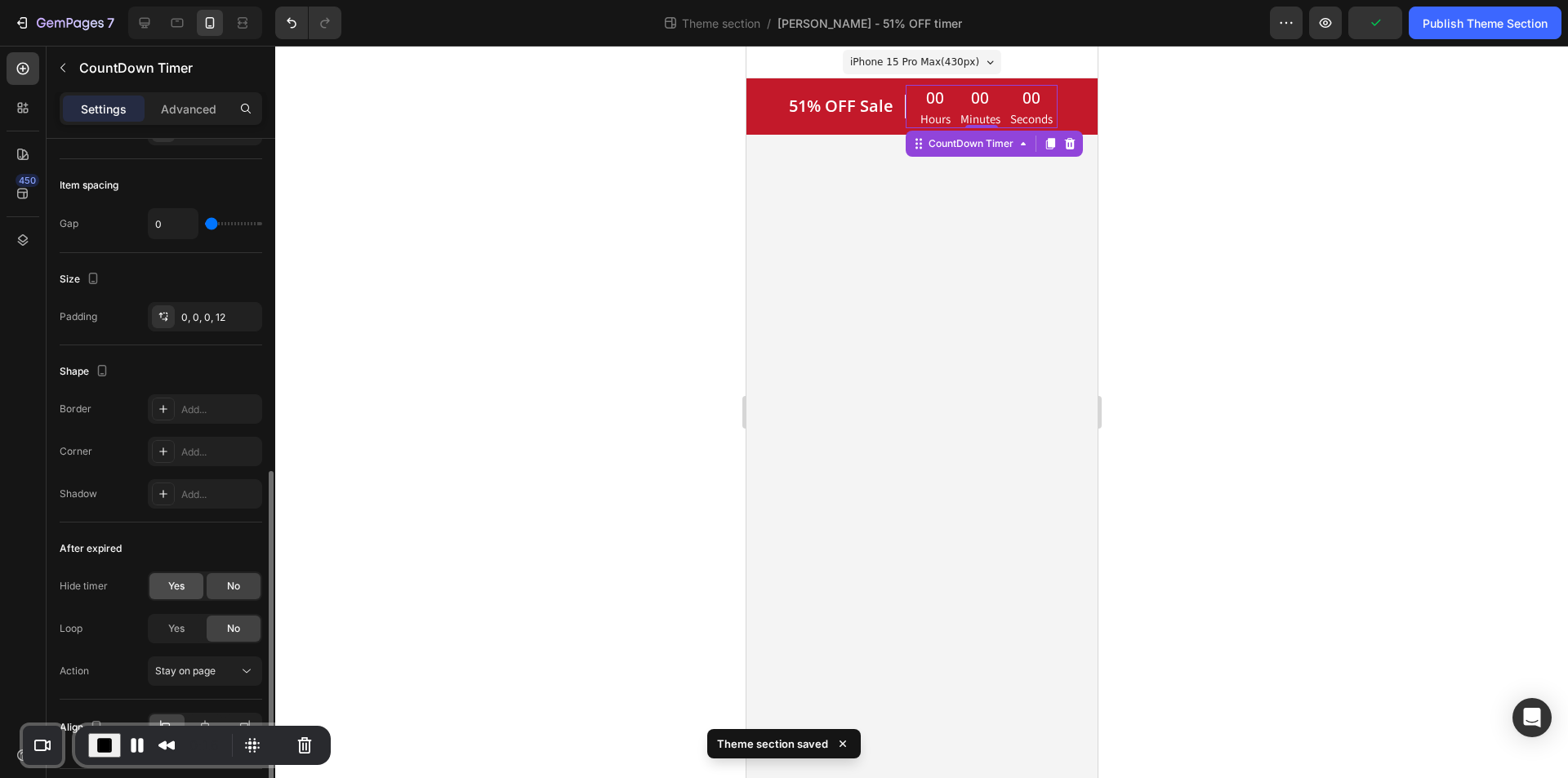
click at [167, 579] on div "Yes" at bounding box center [176, 586] width 54 height 26
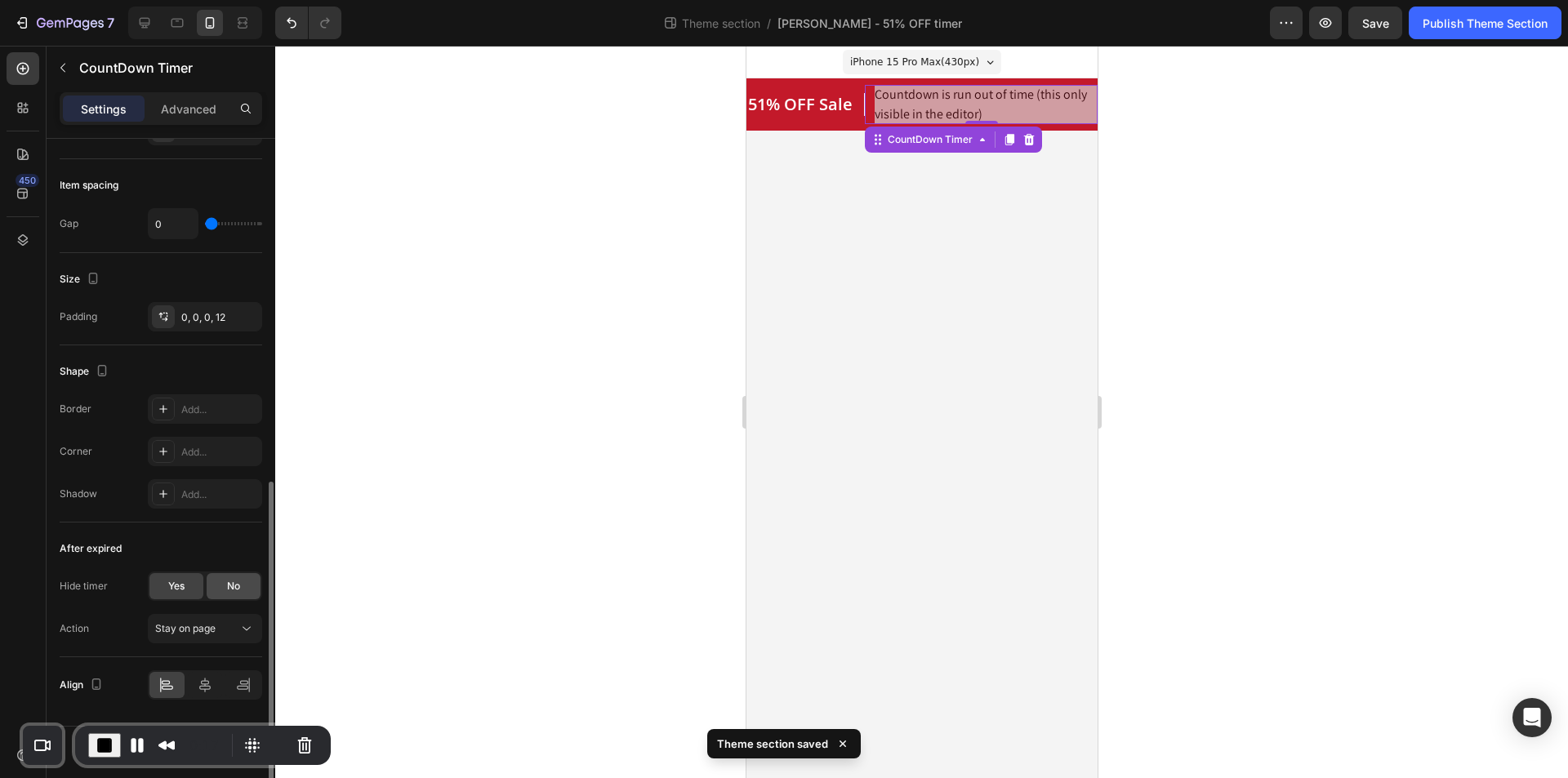
click at [237, 590] on span "No" at bounding box center [234, 586] width 13 height 14
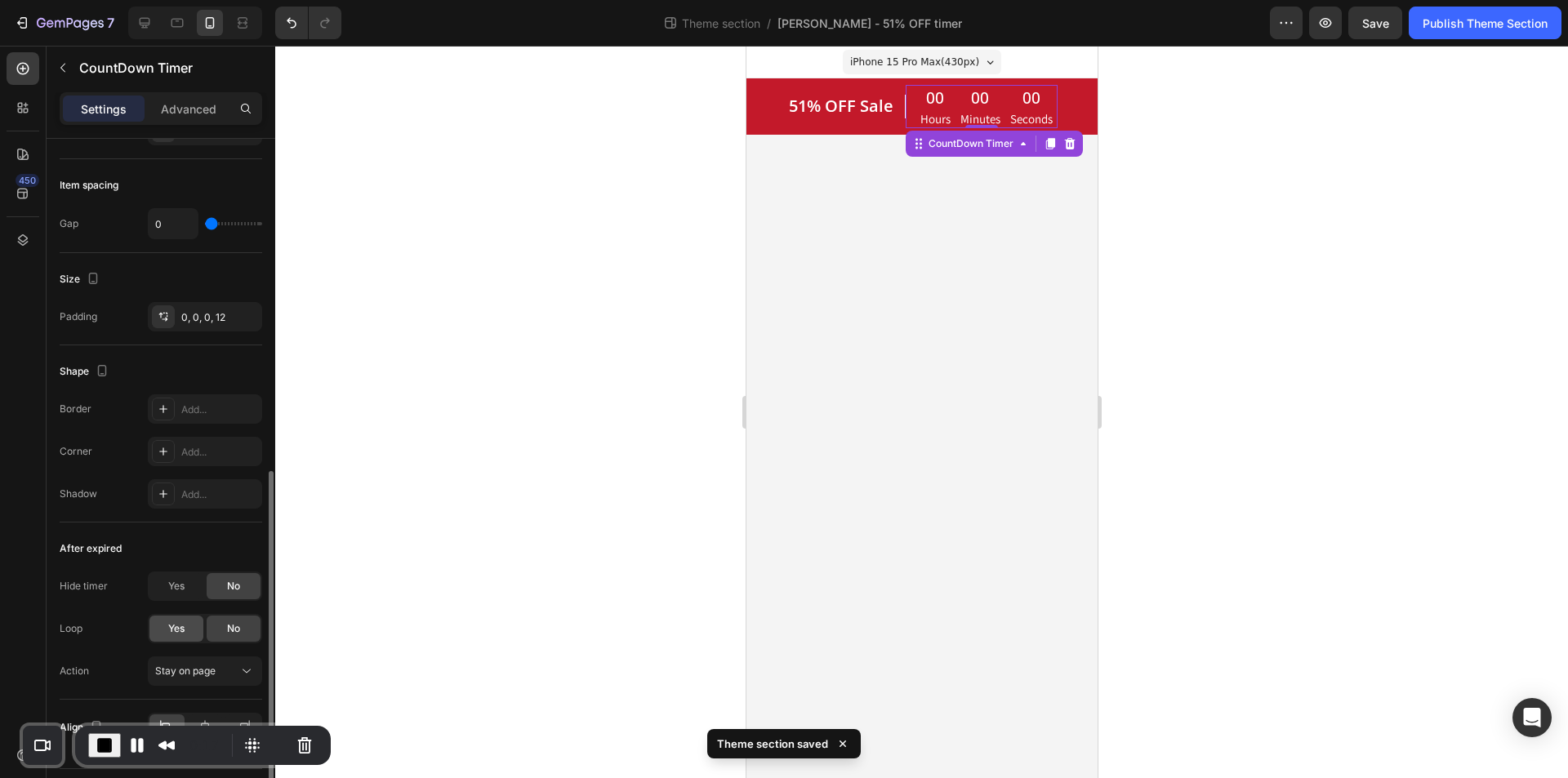
click at [157, 626] on div "Yes" at bounding box center [176, 628] width 54 height 26
click at [241, 626] on div "No" at bounding box center [234, 628] width 54 height 26
click at [184, 586] on span "Yes" at bounding box center [176, 586] width 16 height 14
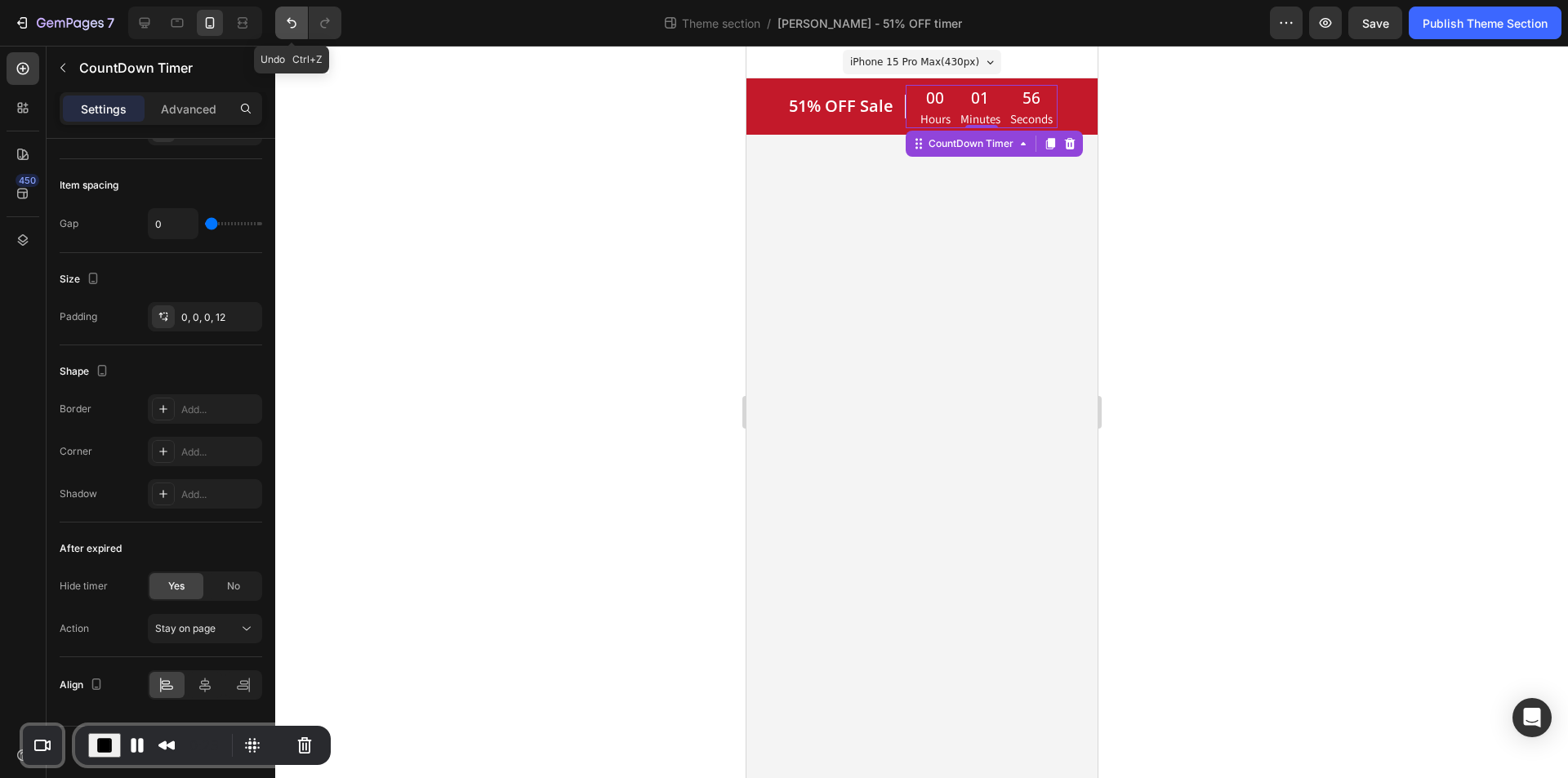
click at [289, 30] on icon "Undo/Redo" at bounding box center [291, 22] width 16 height 16
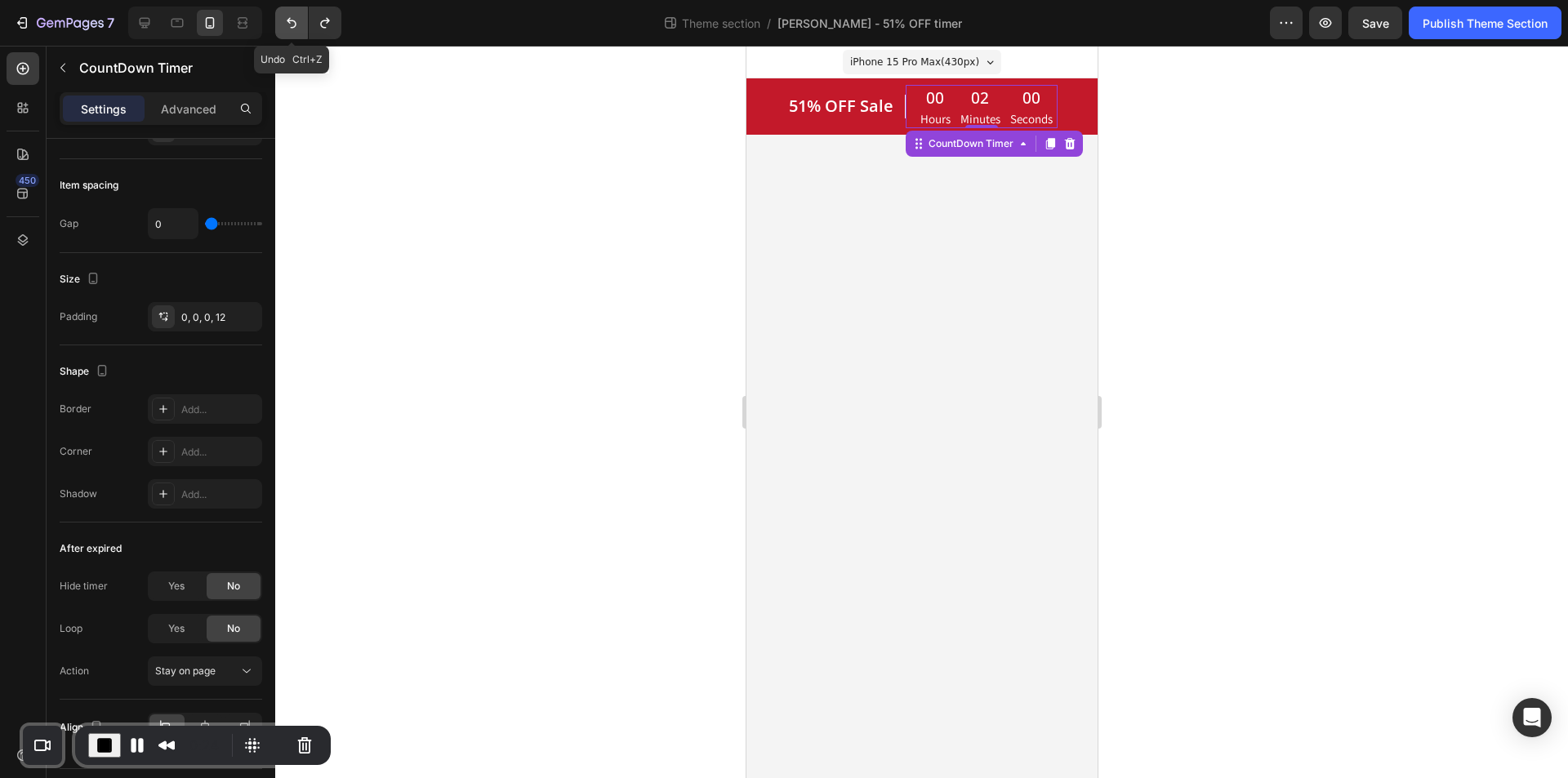
click at [289, 30] on icon "Undo/Redo" at bounding box center [291, 22] width 16 height 16
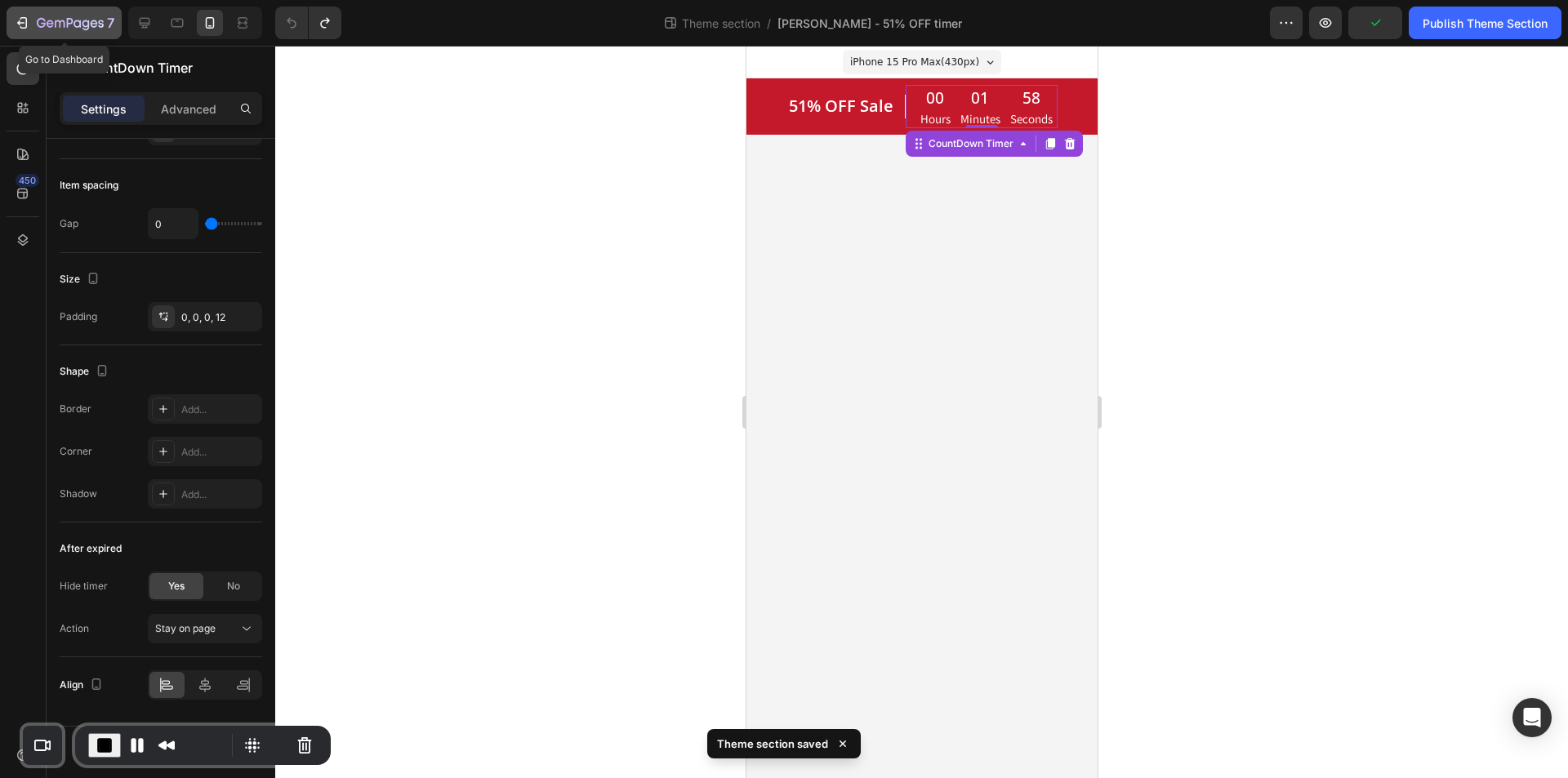
click at [41, 20] on icon "button" at bounding box center [70, 24] width 67 height 14
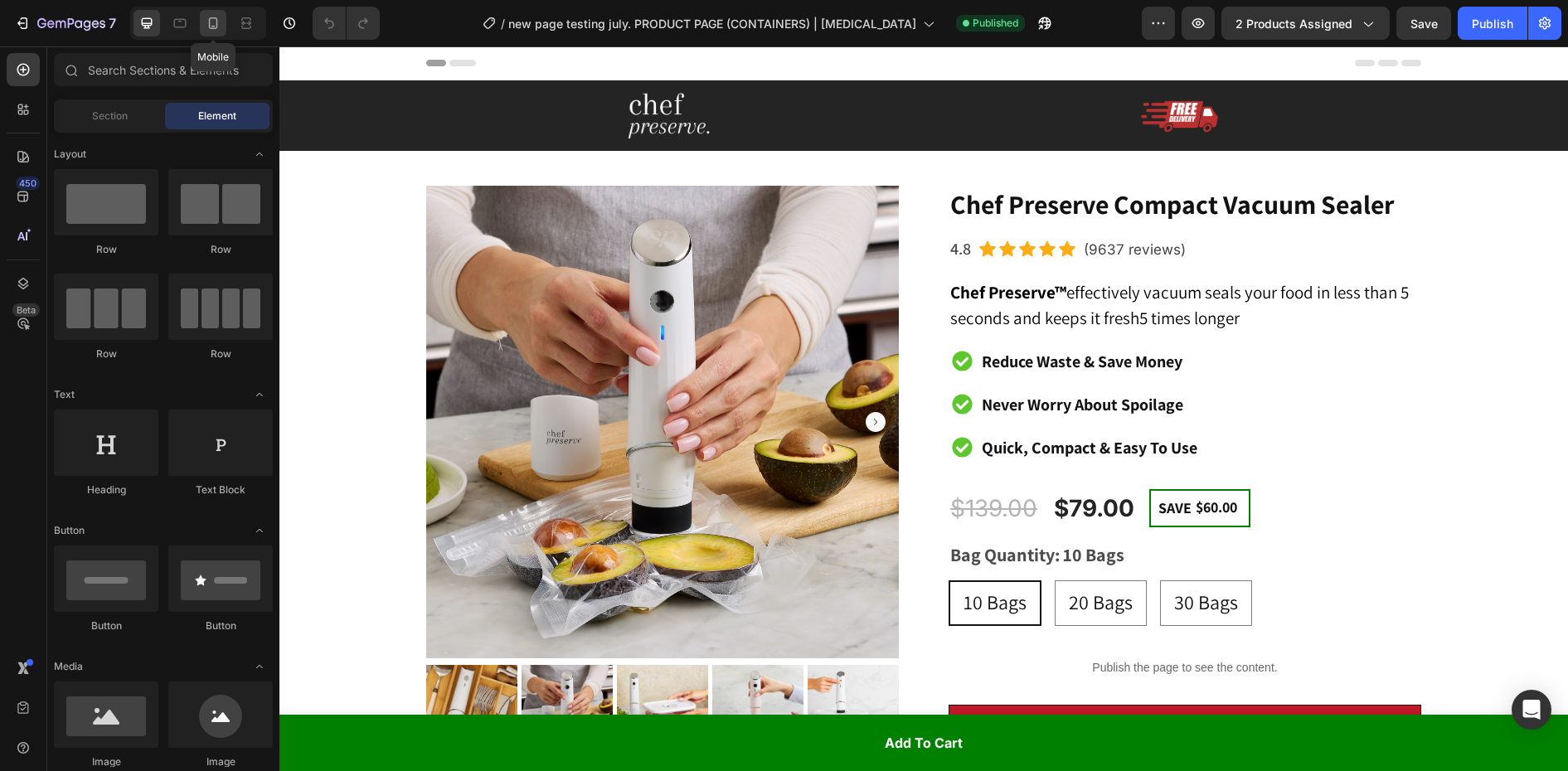
click at [213, 23] on icon at bounding box center [213, 23] width 16 height 16
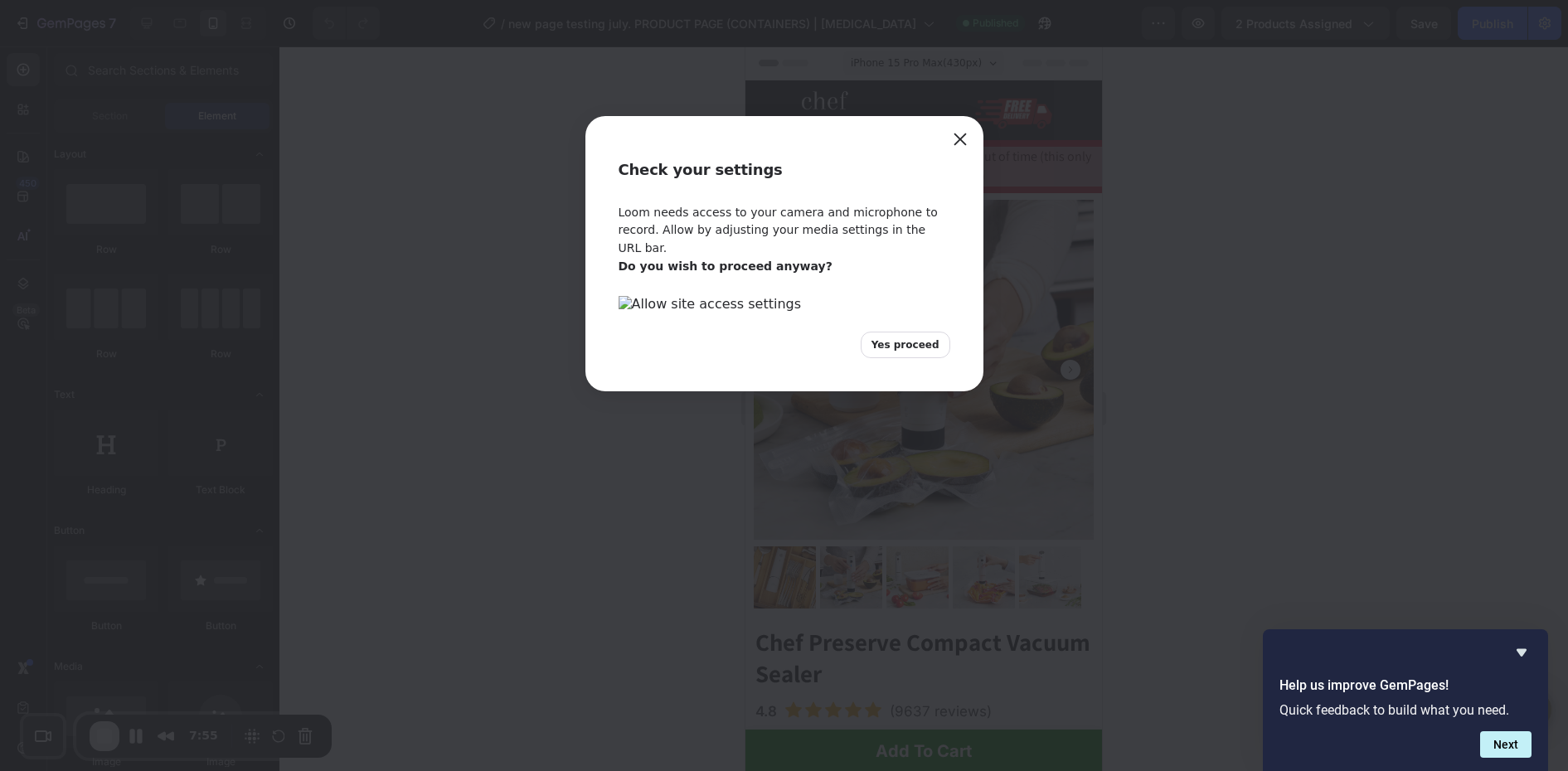
click at [939, 146] on div "Check your settings" at bounding box center [784, 160] width 398 height 88
click at [950, 139] on button "Close" at bounding box center [960, 139] width 26 height 26
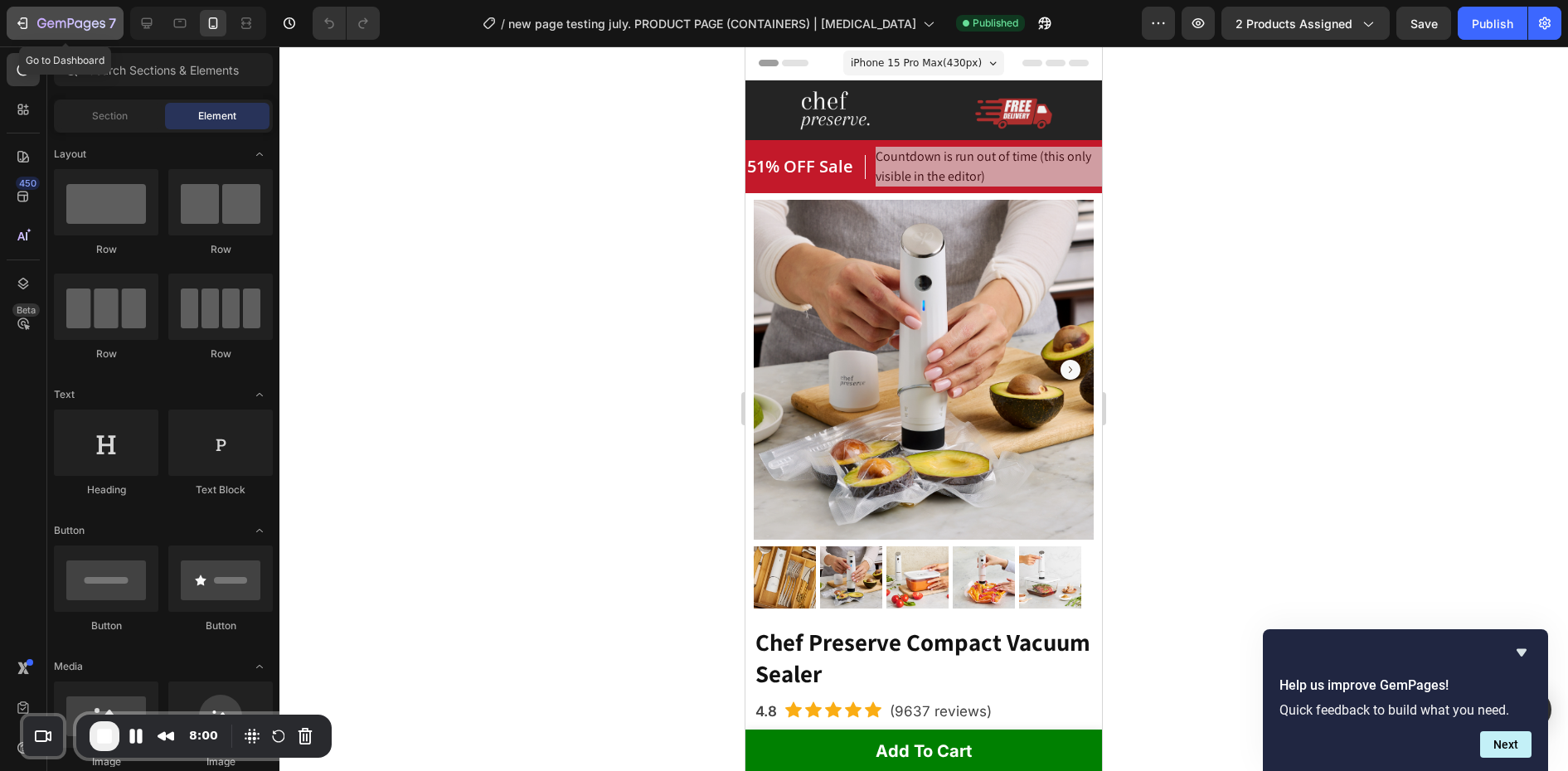
click at [74, 18] on icon "button" at bounding box center [71, 25] width 68 height 15
